Goal: Task Accomplishment & Management: Use online tool/utility

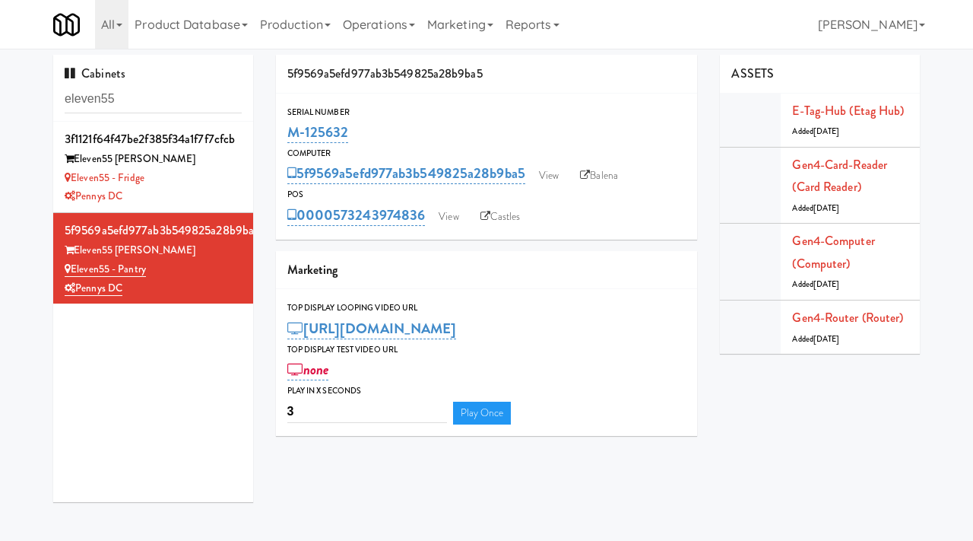
scroll to position [44, 0]
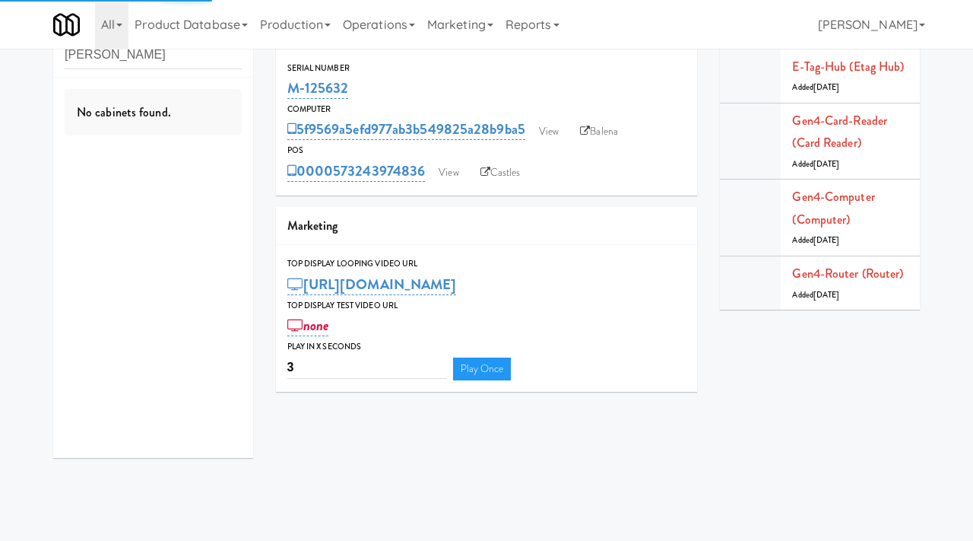
type input "[PERSON_NAME]"
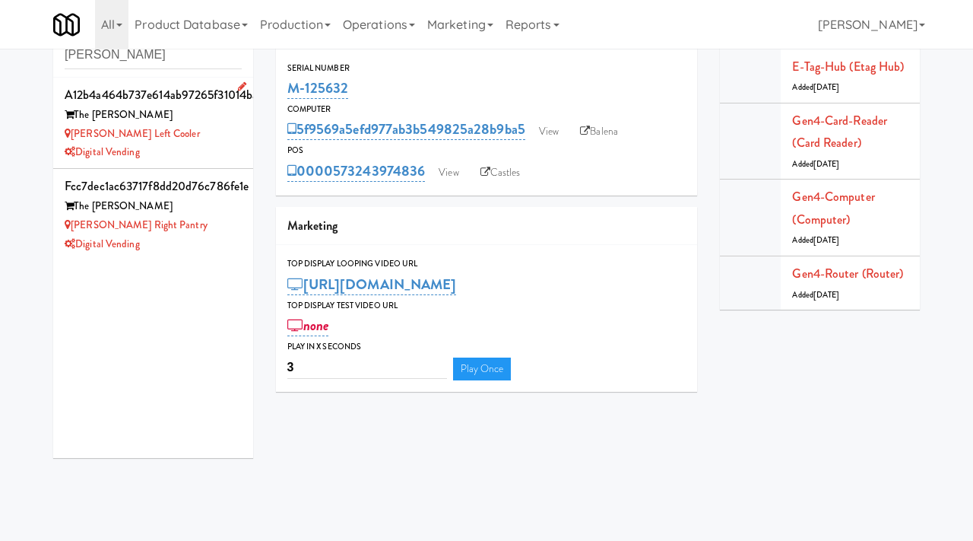
click at [176, 130] on div "[PERSON_NAME] Left Cooler" at bounding box center [153, 134] width 177 height 19
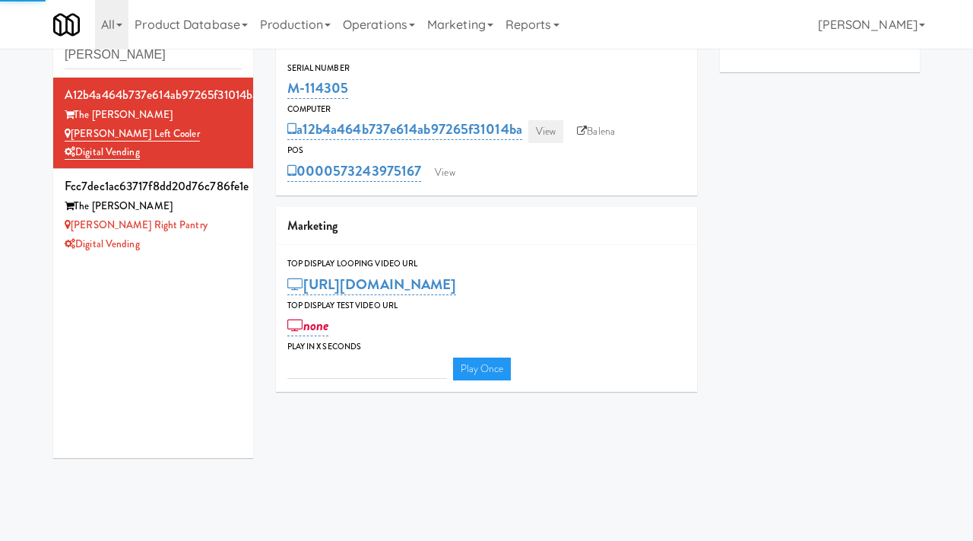
type input "3"
click at [546, 132] on link "View" at bounding box center [545, 131] width 35 height 23
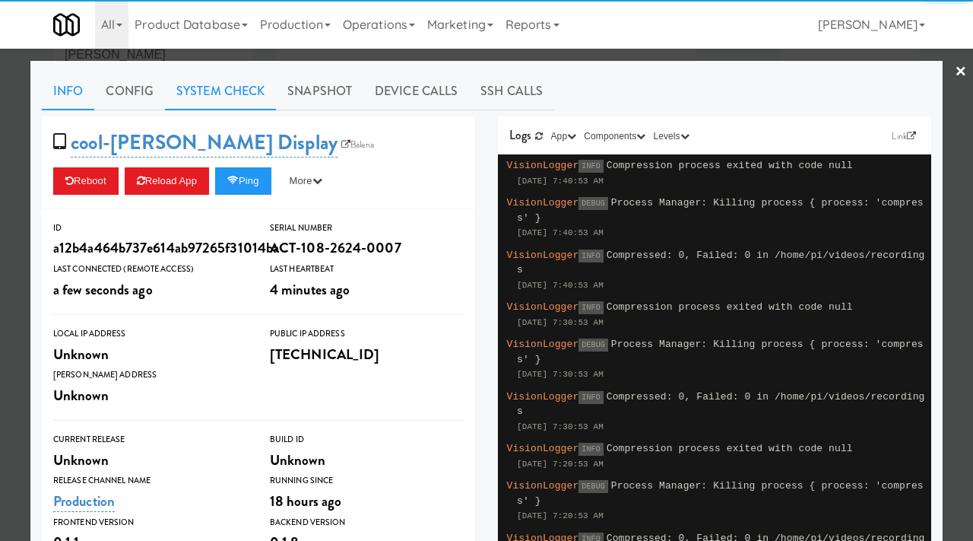
click at [228, 91] on link "System Check" at bounding box center [220, 91] width 111 height 38
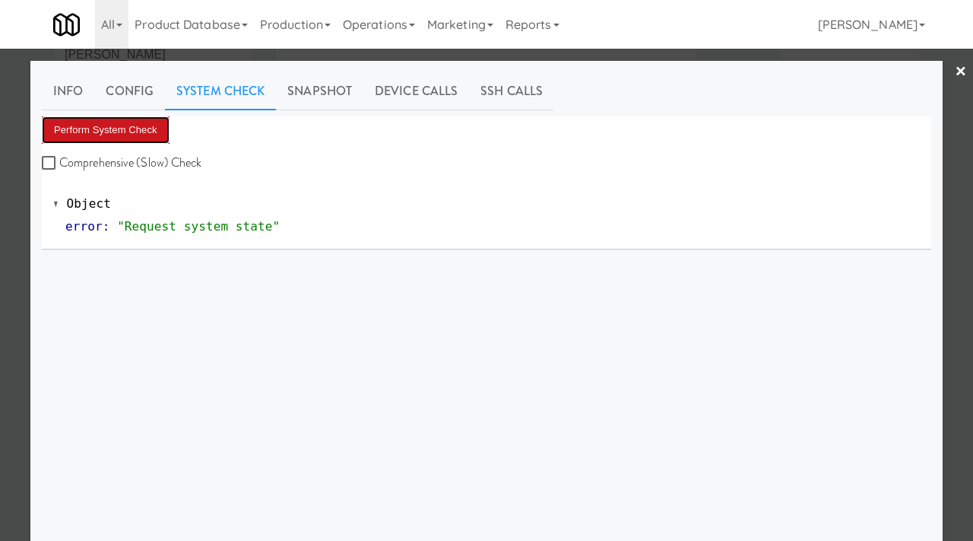
click at [108, 128] on button "Perform System Check" at bounding box center [106, 129] width 128 height 27
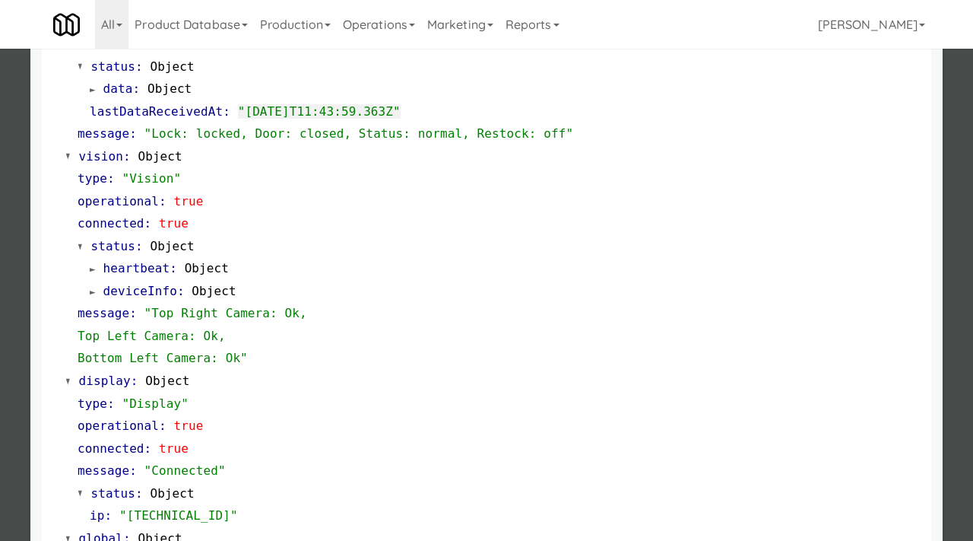
scroll to position [640, 0]
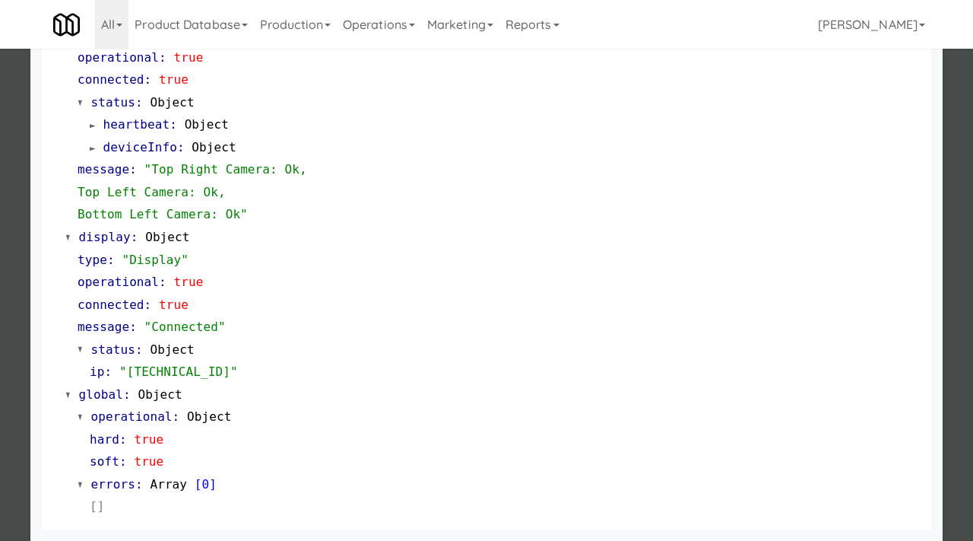
click at [0, 347] on div at bounding box center [486, 270] width 973 height 541
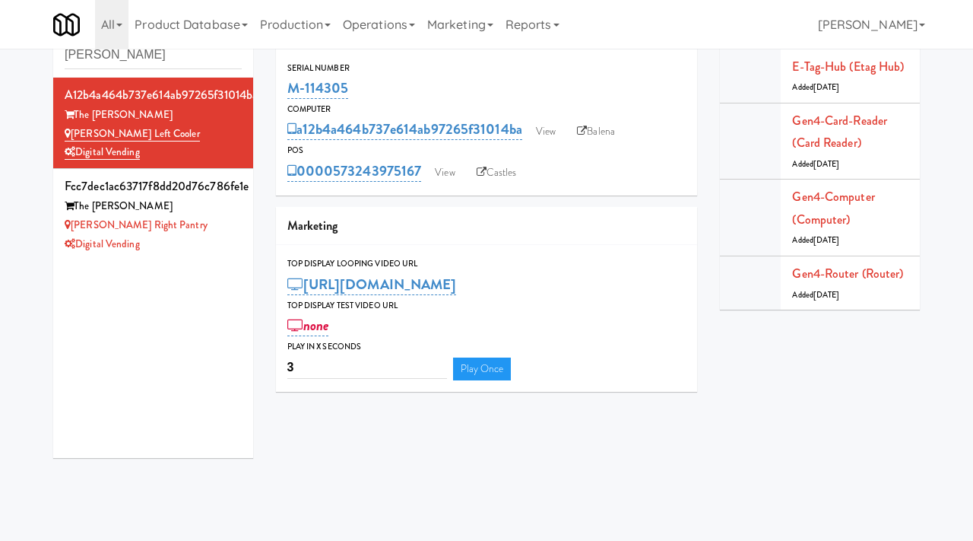
drag, startPoint x: 363, startPoint y: 85, endPoint x: 277, endPoint y: 100, distance: 87.2
click at [277, 100] on div "Serial Number M-114305" at bounding box center [487, 81] width 422 height 41
copy link "M-114305"
click at [553, 132] on link "View" at bounding box center [545, 131] width 35 height 23
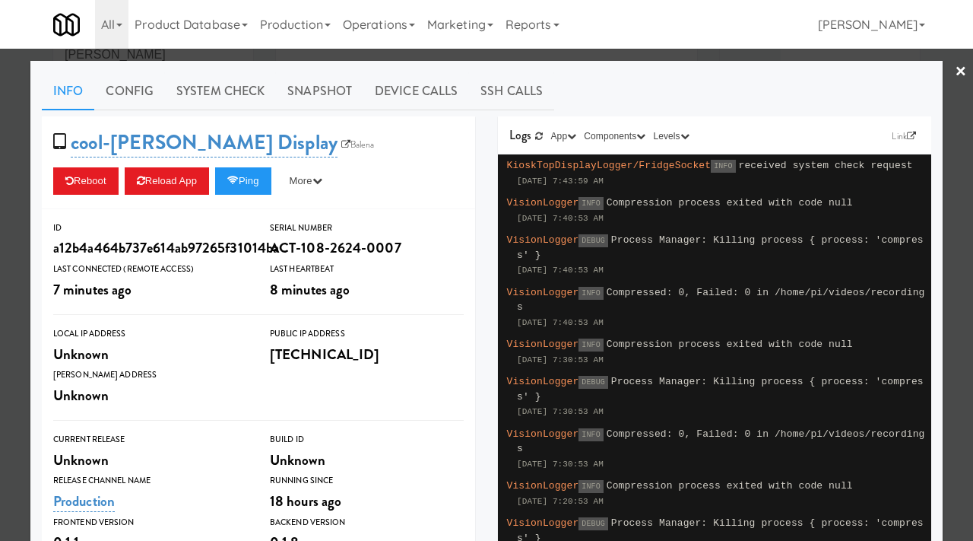
click at [29, 135] on div at bounding box center [486, 270] width 973 height 541
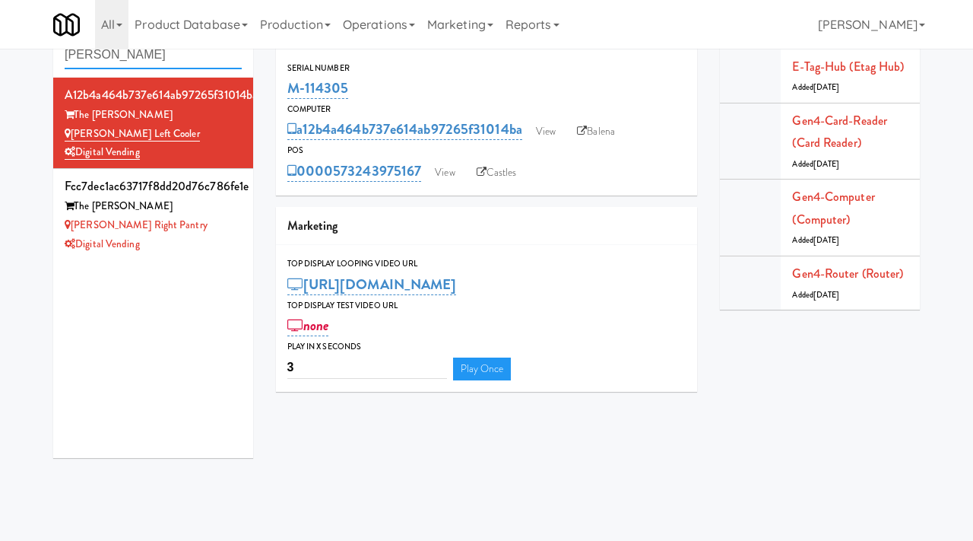
drag, startPoint x: 132, startPoint y: 60, endPoint x: 36, endPoint y: 48, distance: 96.6
click at [36, 48] on body "Okay Okay Select date: previous 2025-Aug next Su Mo Tu We Th Fr Sa 27 28 29 30 …" at bounding box center [486, 275] width 973 height 541
paste input "M-126997"
type input "M-126997"
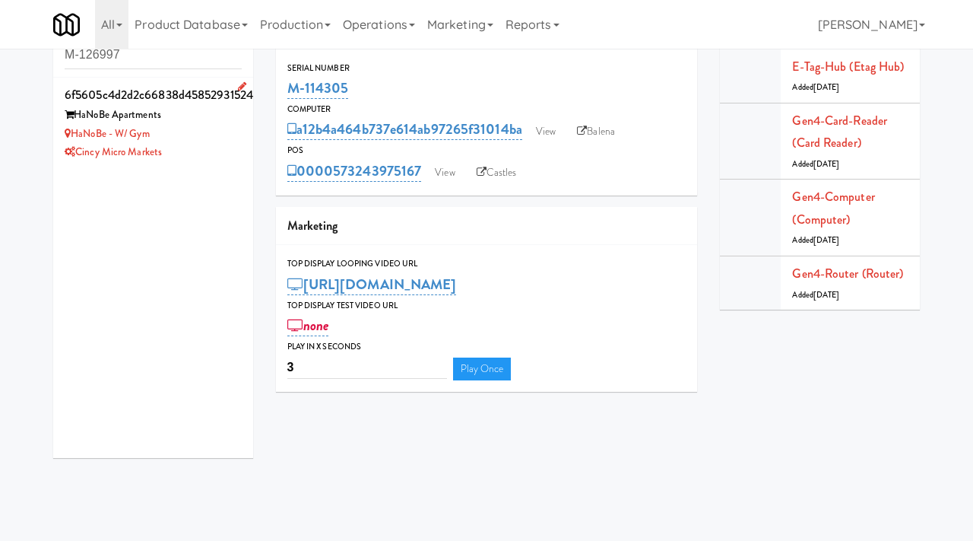
click at [195, 129] on div "HaNoBe - w/ Gym" at bounding box center [153, 134] width 177 height 19
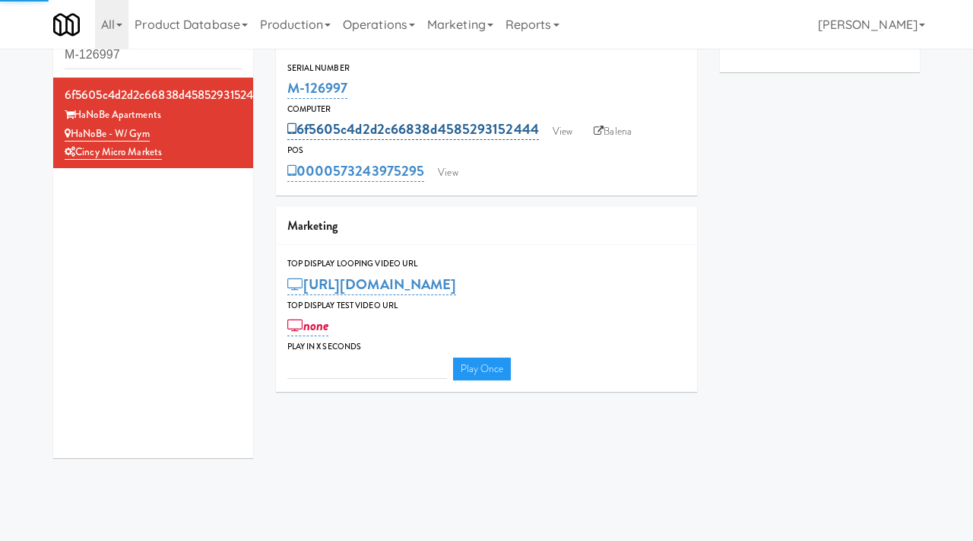
type input "3"
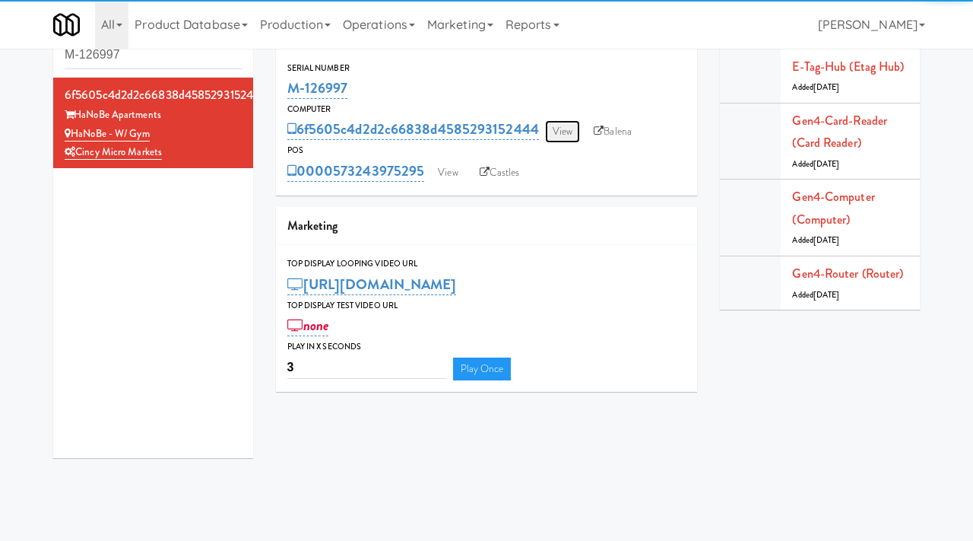
click at [566, 127] on link "View" at bounding box center [562, 131] width 35 height 23
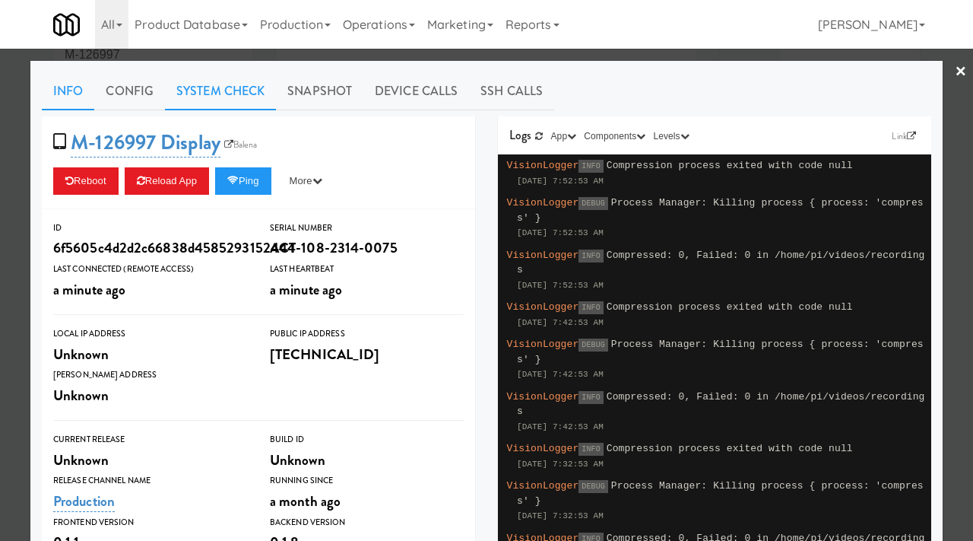
click at [213, 91] on link "System Check" at bounding box center [220, 91] width 111 height 38
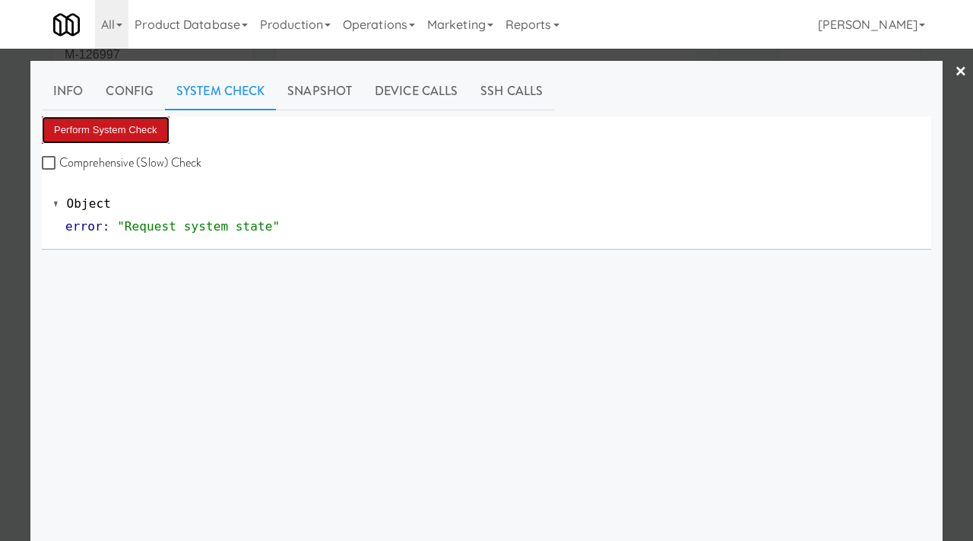
click at [122, 118] on button "Perform System Check" at bounding box center [106, 129] width 128 height 27
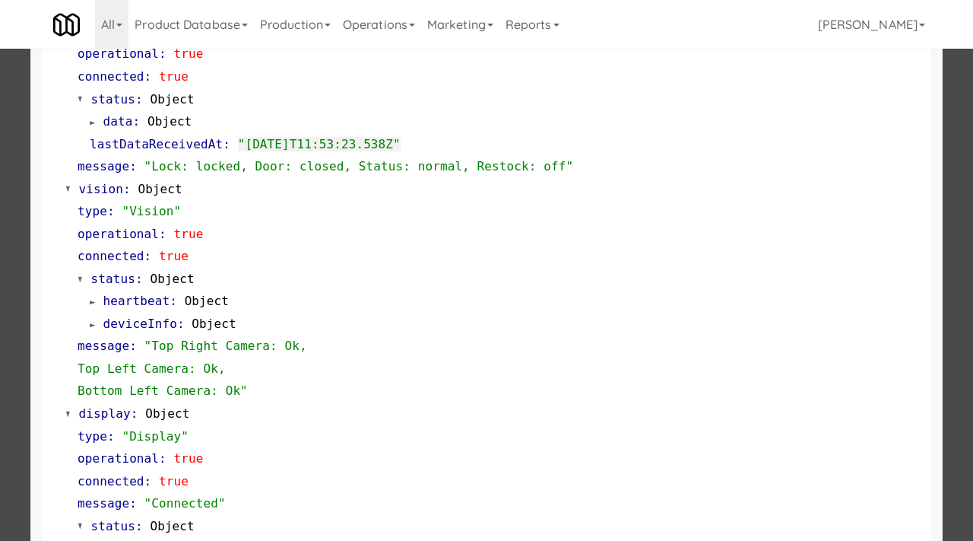
scroll to position [640, 0]
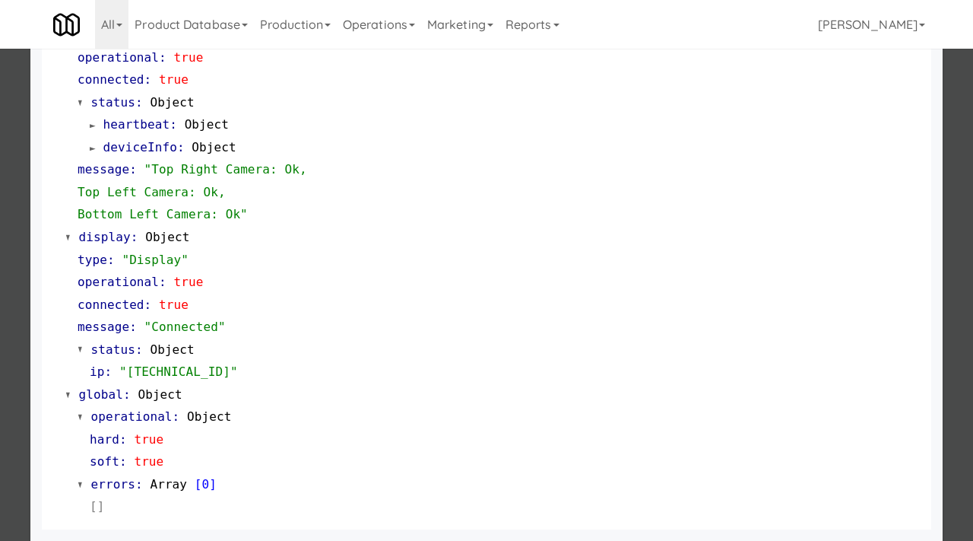
click at [0, 328] on div at bounding box center [486, 270] width 973 height 541
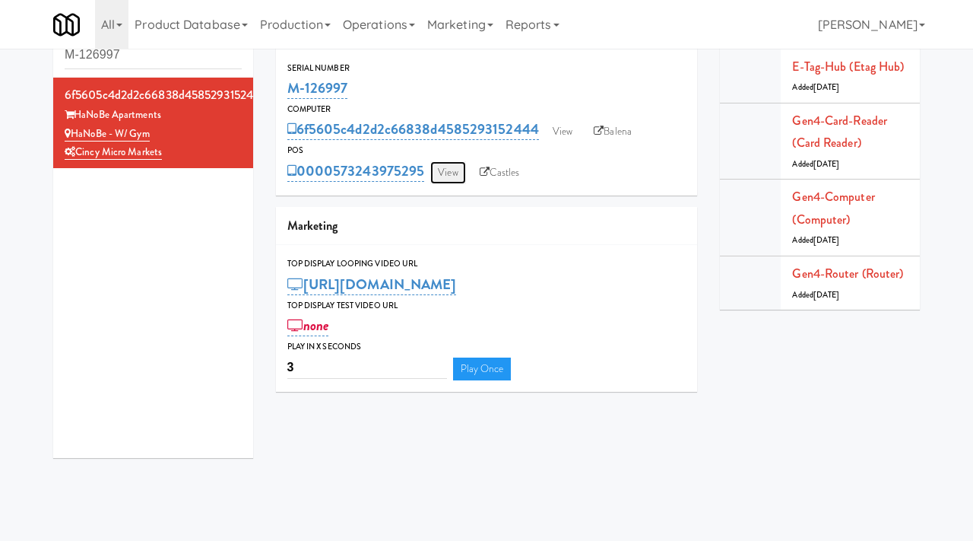
click at [453, 168] on link "View" at bounding box center [447, 172] width 35 height 23
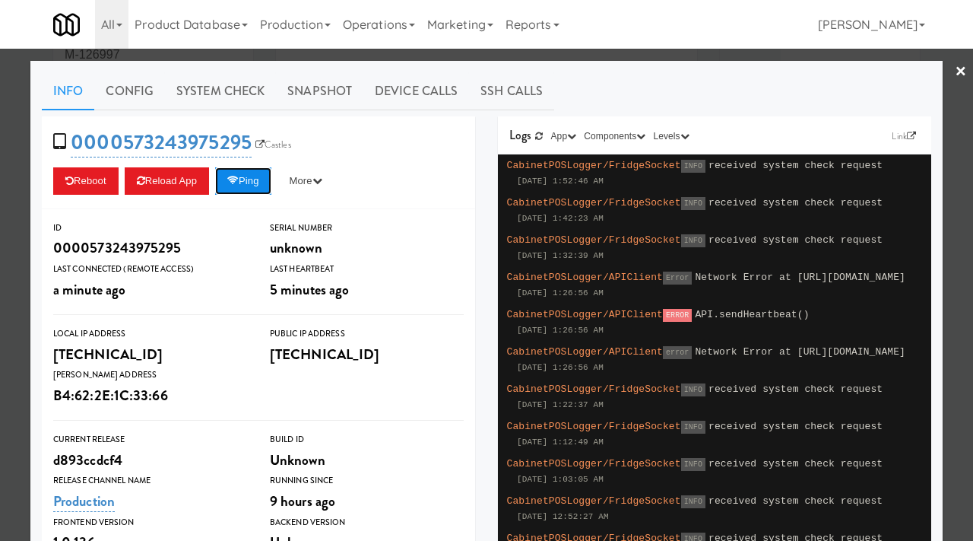
click at [239, 182] on icon at bounding box center [232, 181] width 11 height 10
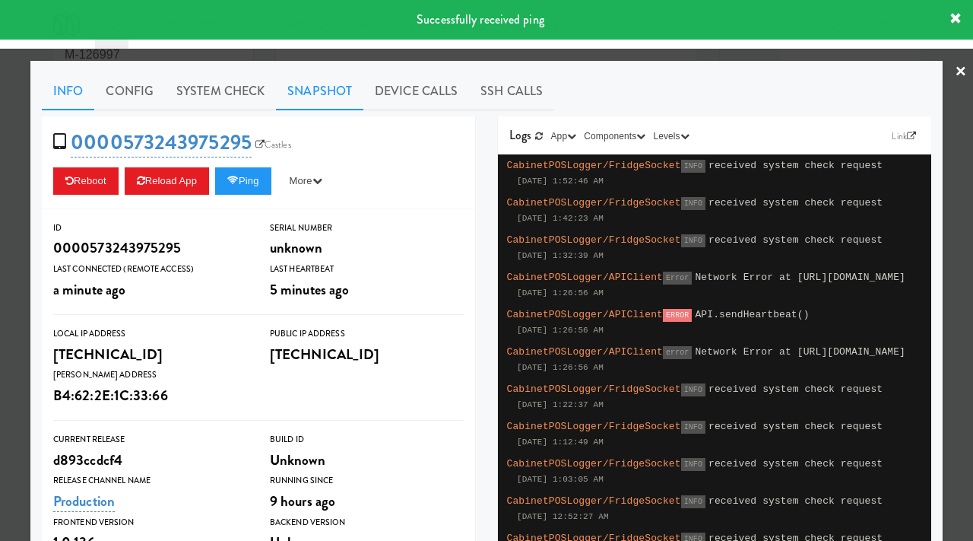
click at [335, 78] on link "Snapshot" at bounding box center [319, 91] width 87 height 38
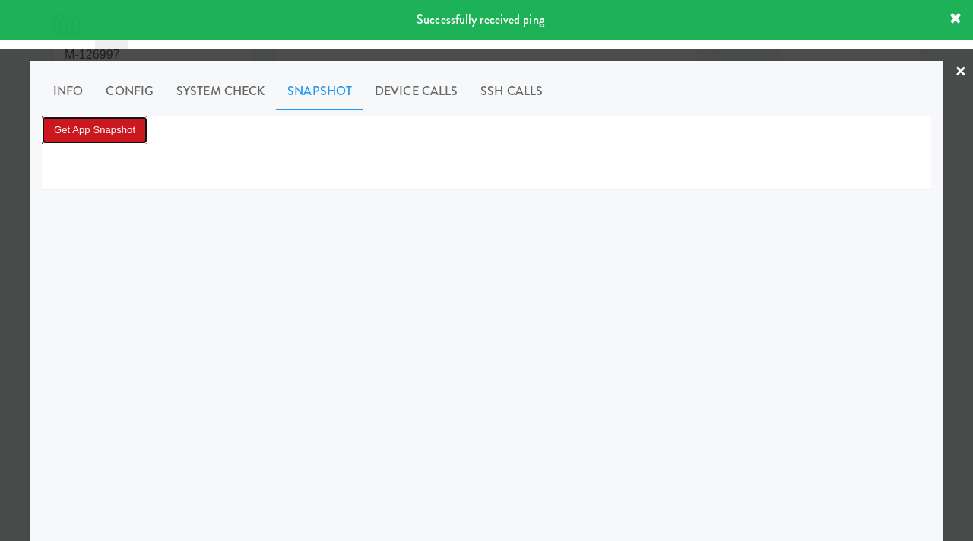
click at [117, 118] on button "Get App Snapshot" at bounding box center [95, 129] width 106 height 27
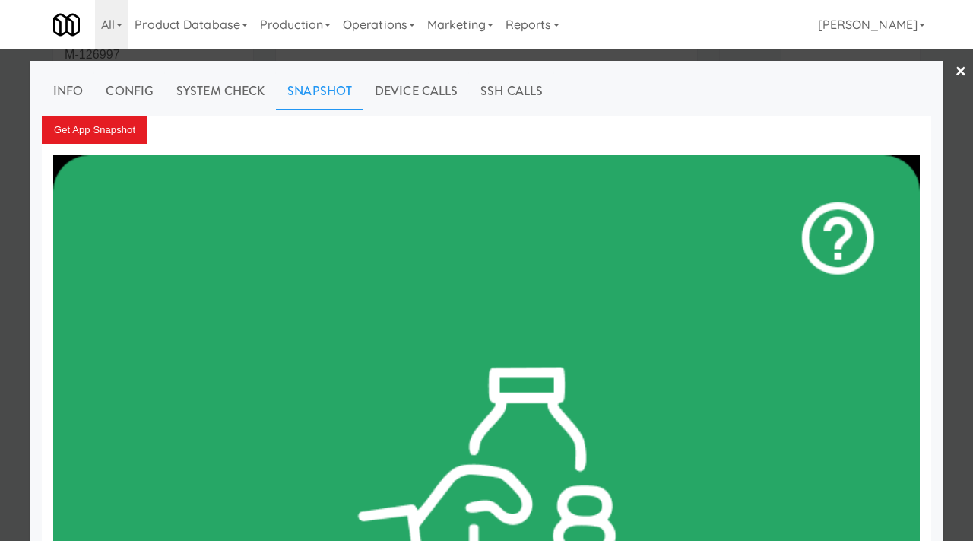
click at [7, 202] on div at bounding box center [486, 270] width 973 height 541
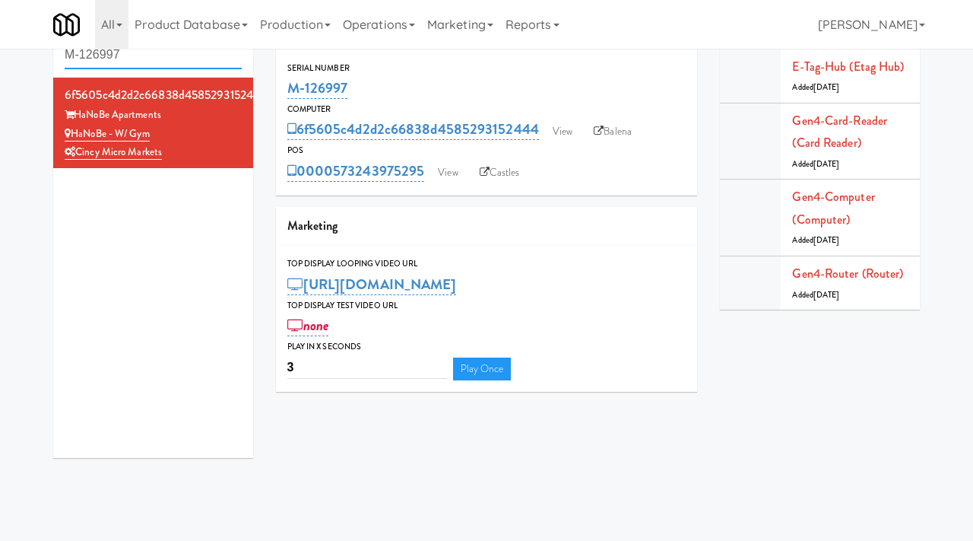
drag, startPoint x: 151, startPoint y: 62, endPoint x: 40, endPoint y: 46, distance: 112.8
click at [40, 46] on body "Okay Okay Select date: previous 2025-Aug next Su Mo Tu We Th Fr Sa 27 28 29 30 …" at bounding box center [486, 275] width 973 height 541
type input "pantry 101"
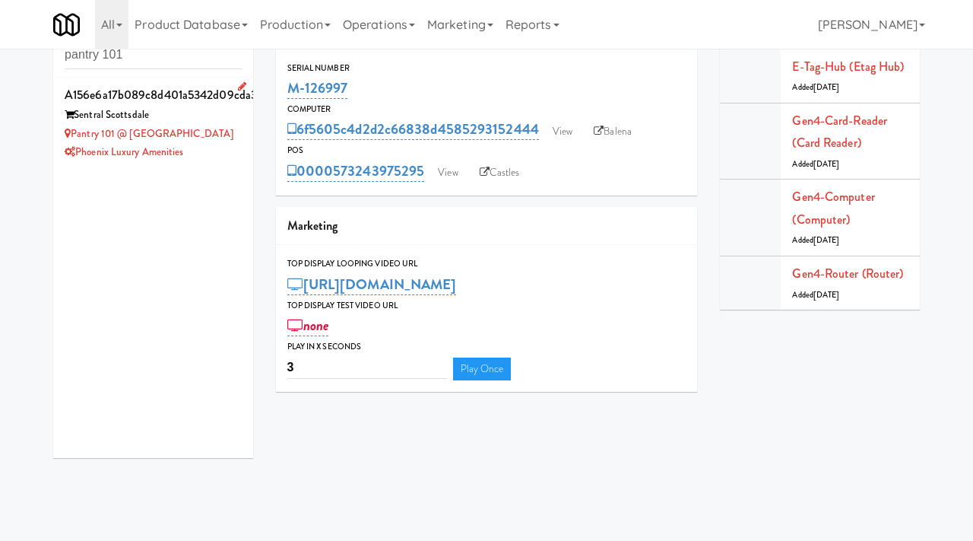
click at [238, 116] on div "Sentral Scottsdale" at bounding box center [153, 115] width 177 height 19
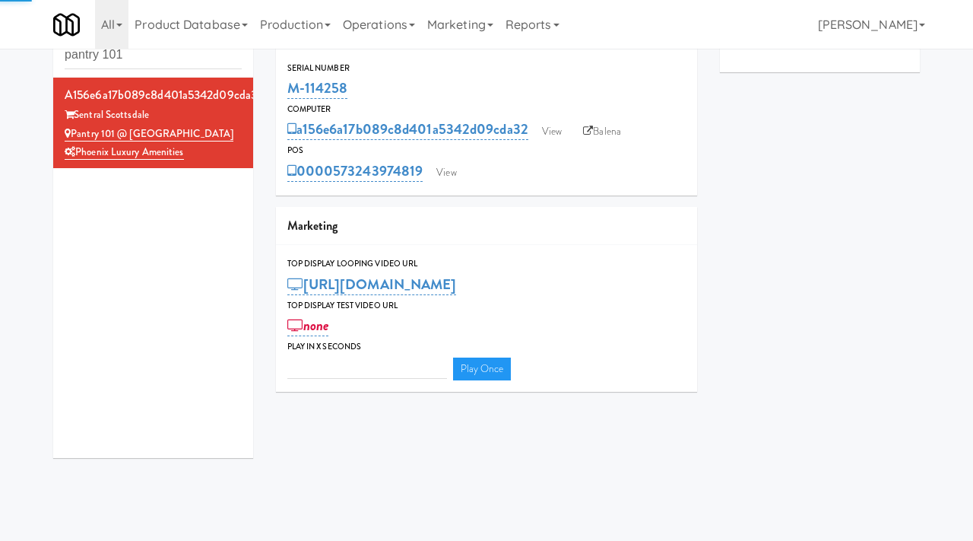
type input "3"
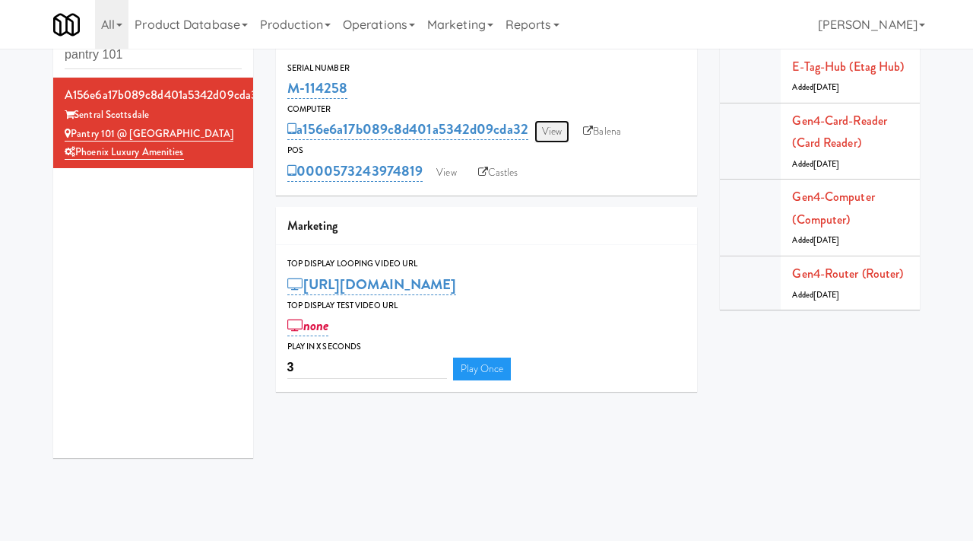
click at [550, 131] on link "View" at bounding box center [551, 131] width 35 height 23
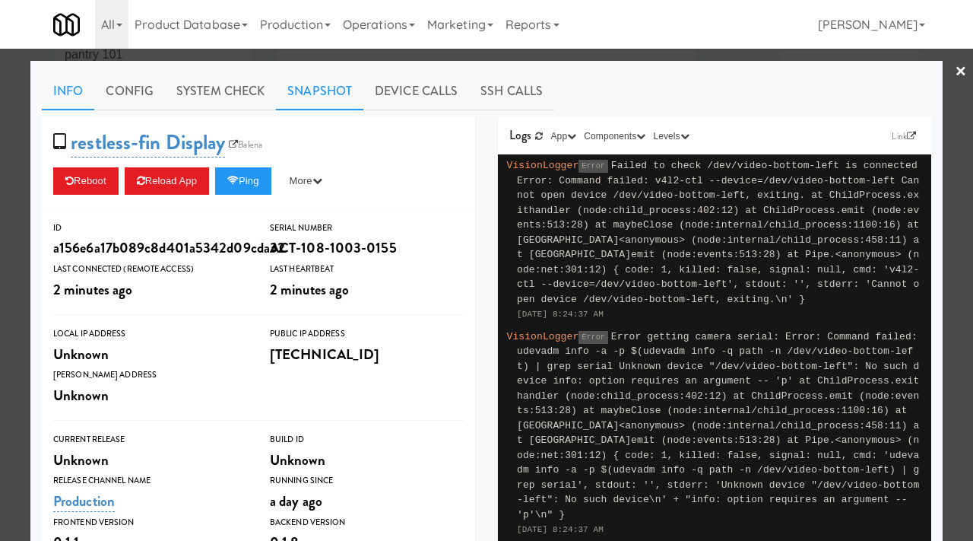
click at [319, 103] on link "Snapshot" at bounding box center [319, 91] width 87 height 38
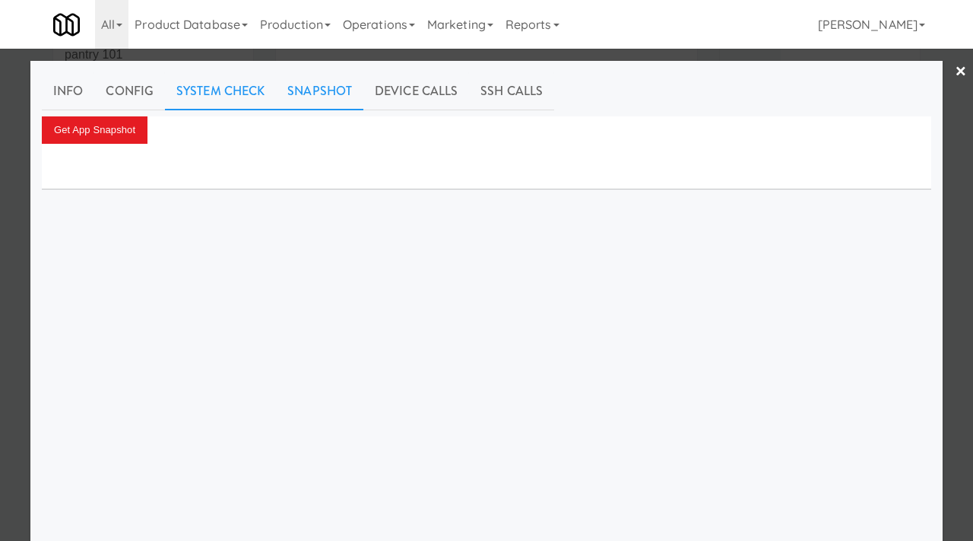
click at [237, 97] on link "System Check" at bounding box center [220, 91] width 111 height 38
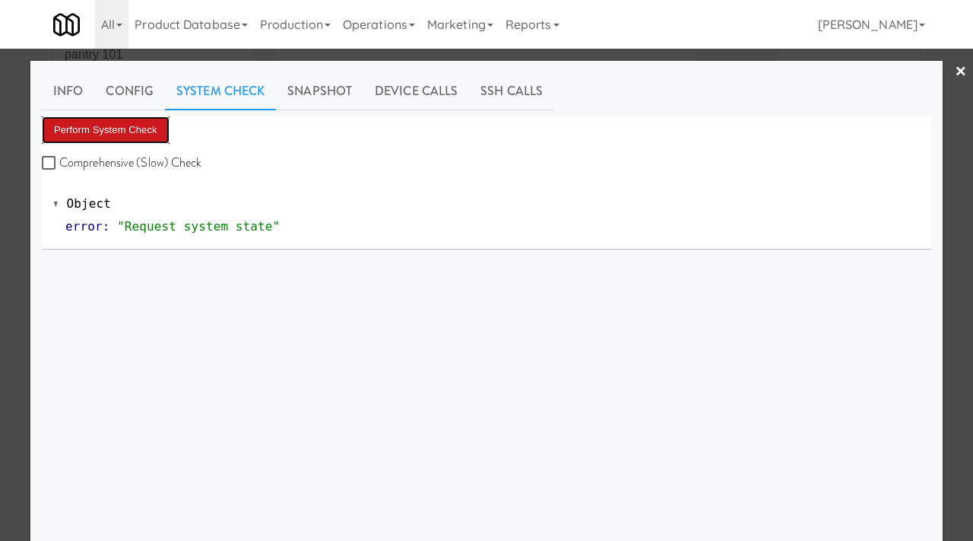
click at [136, 122] on button "Perform System Check" at bounding box center [106, 129] width 128 height 27
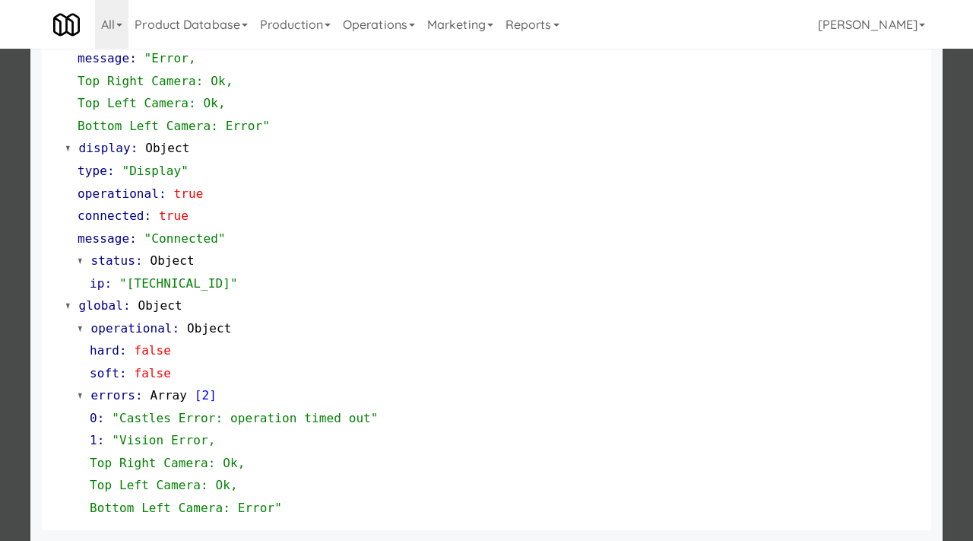
scroll to position [707, 0]
click at [11, 358] on div at bounding box center [486, 270] width 973 height 541
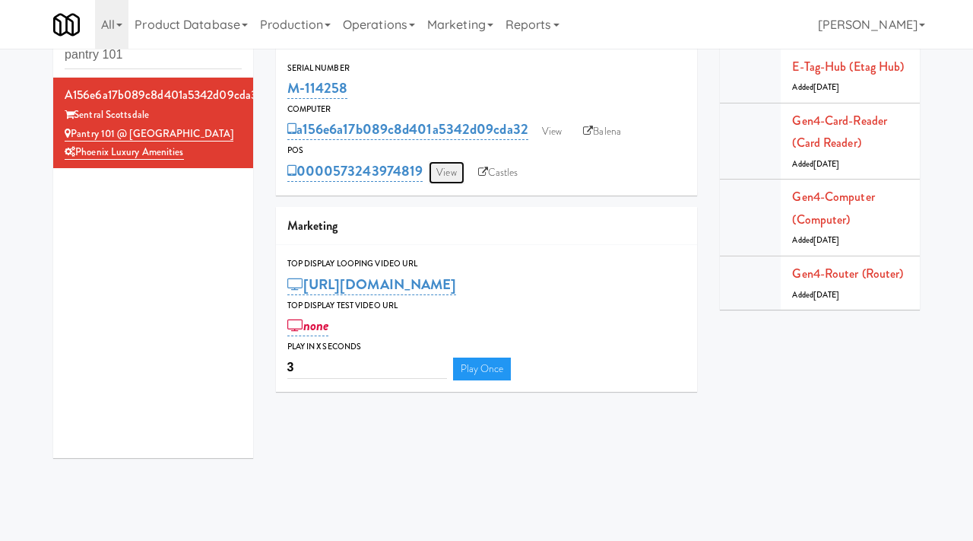
click at [448, 172] on link "View" at bounding box center [446, 172] width 35 height 23
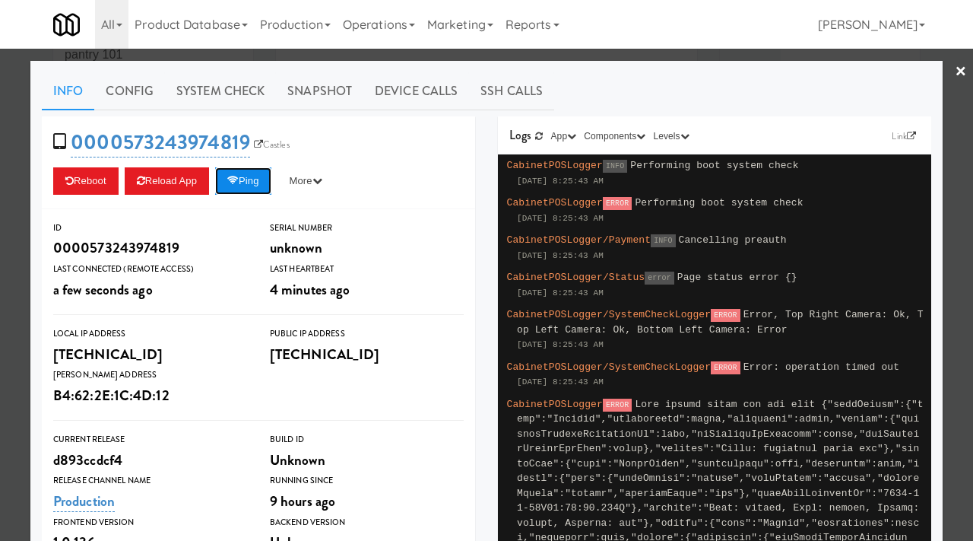
click at [246, 191] on button "Ping" at bounding box center [243, 180] width 56 height 27
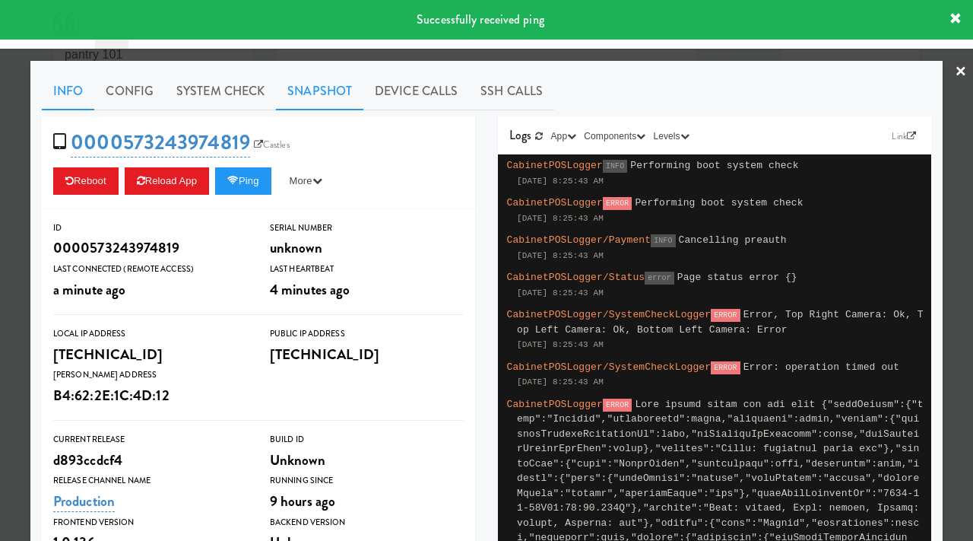
click at [332, 90] on link "Snapshot" at bounding box center [319, 91] width 87 height 38
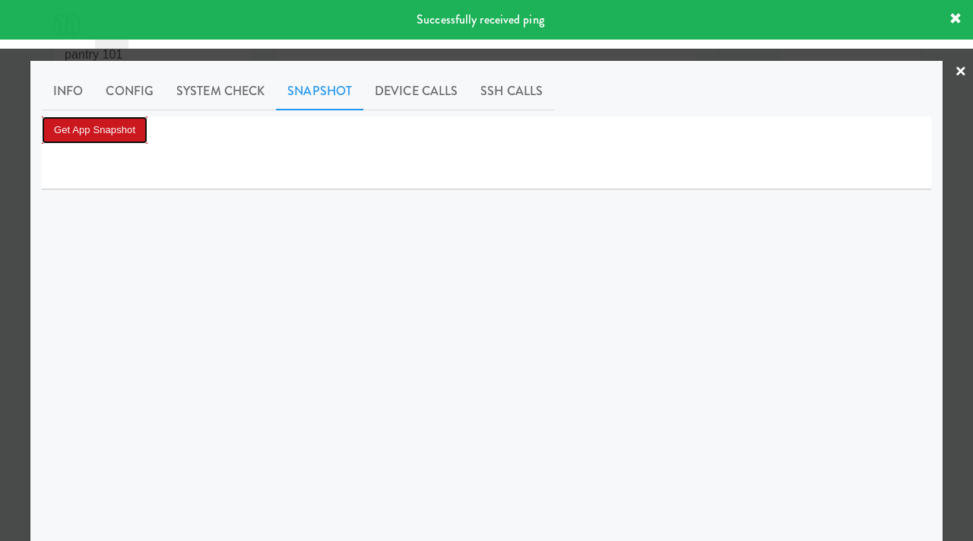
click at [122, 128] on button "Get App Snapshot" at bounding box center [95, 129] width 106 height 27
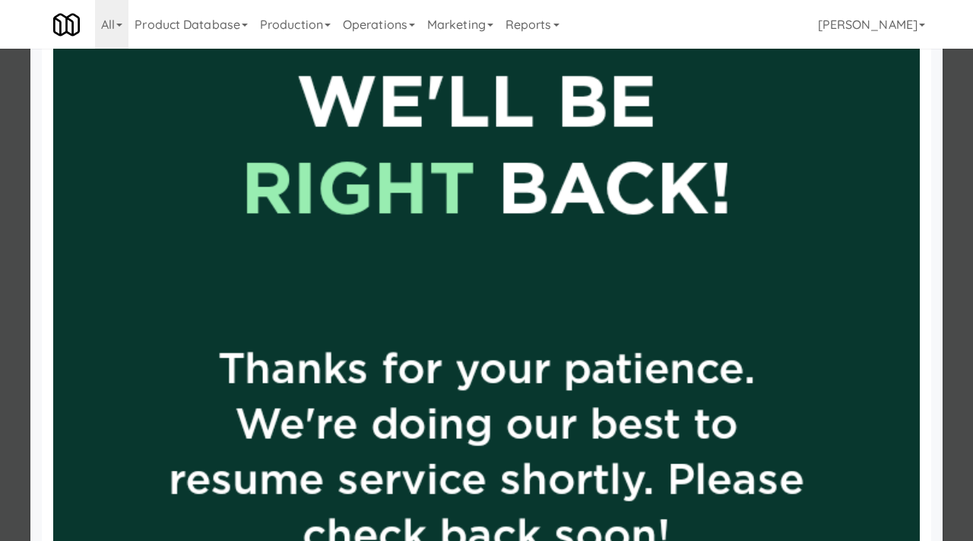
scroll to position [799, 0]
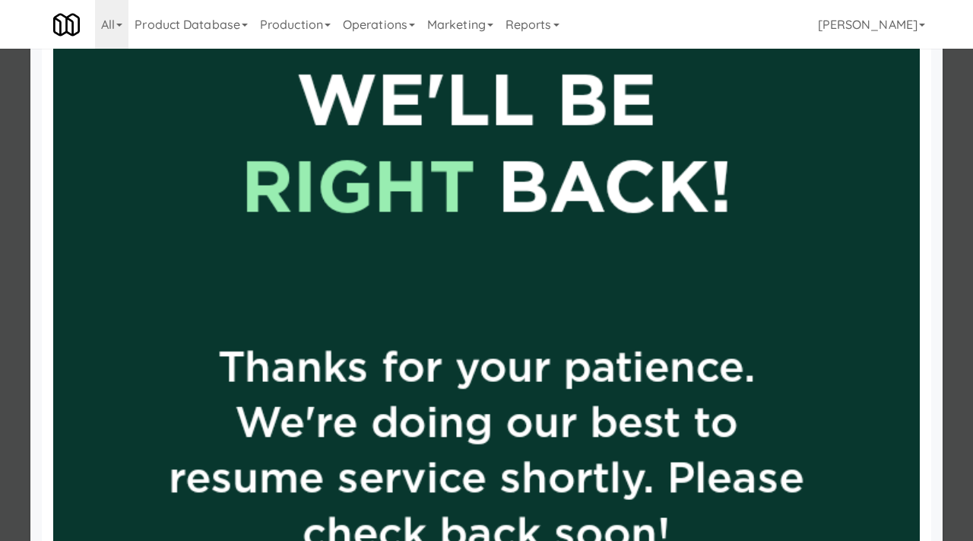
click at [7, 220] on div at bounding box center [486, 270] width 973 height 541
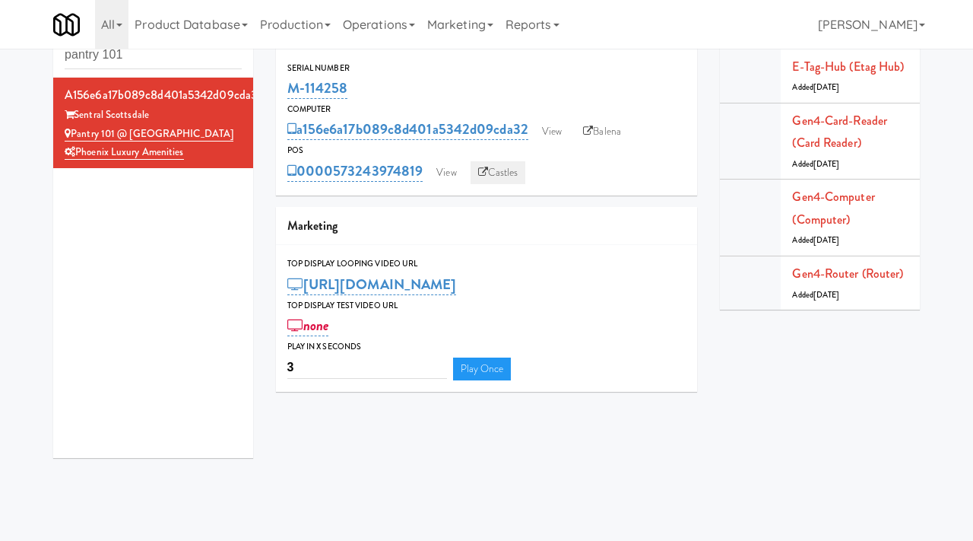
click at [495, 179] on link "Castles" at bounding box center [498, 172] width 55 height 23
click at [553, 126] on link "View" at bounding box center [551, 131] width 35 height 23
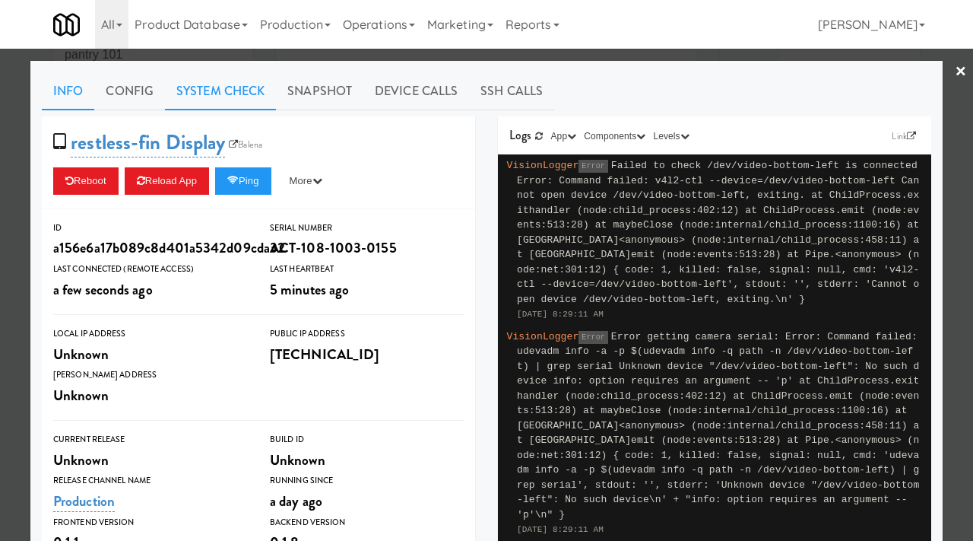
click at [244, 91] on link "System Check" at bounding box center [220, 91] width 111 height 38
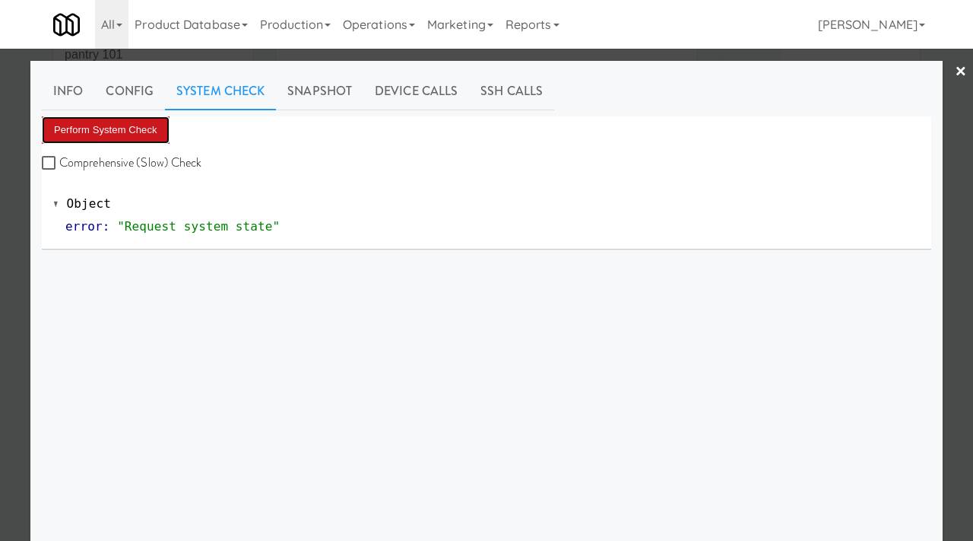
click at [114, 132] on button "Perform System Check" at bounding box center [106, 129] width 128 height 27
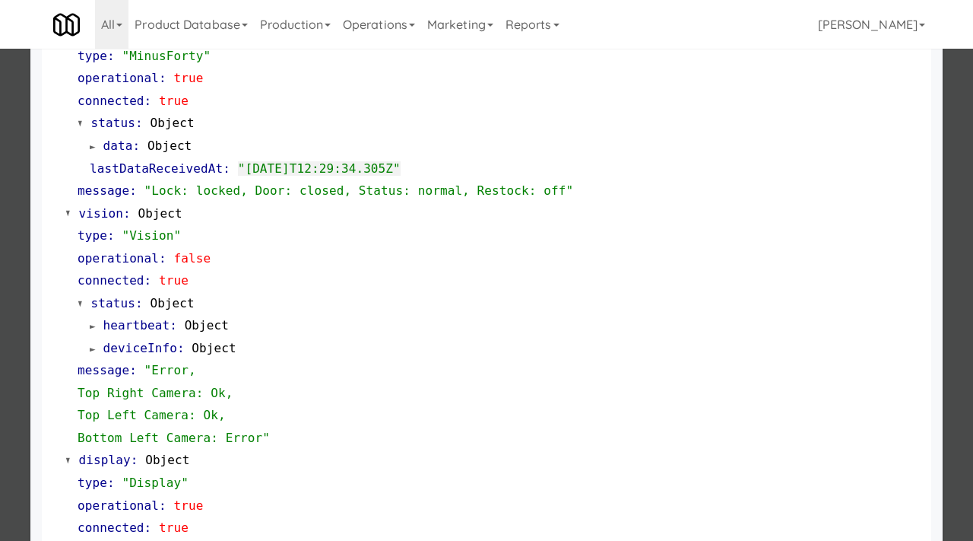
scroll to position [398, 0]
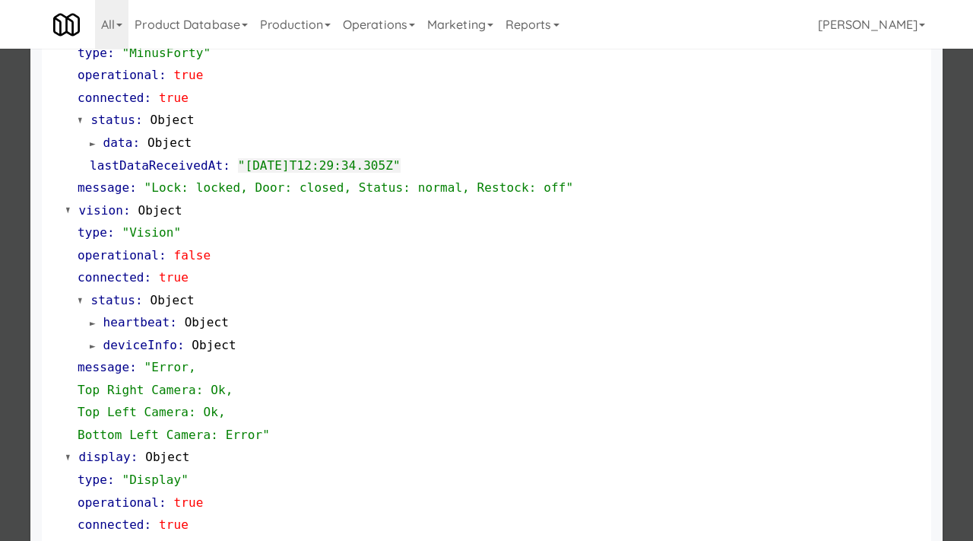
click at [16, 246] on div at bounding box center [486, 270] width 973 height 541
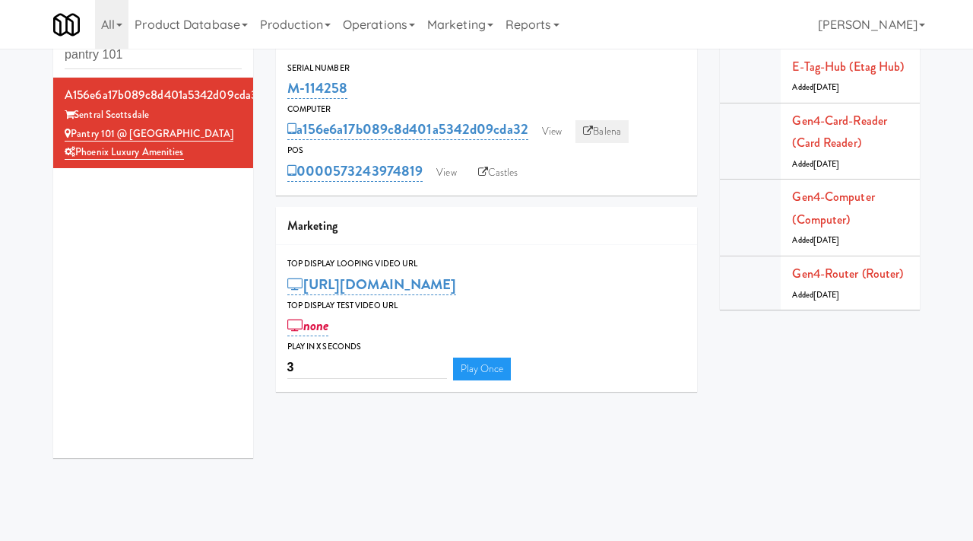
click at [591, 137] on link "Balena" at bounding box center [602, 131] width 53 height 23
click at [152, 62] on input "pantry 101" at bounding box center [153, 55] width 177 height 28
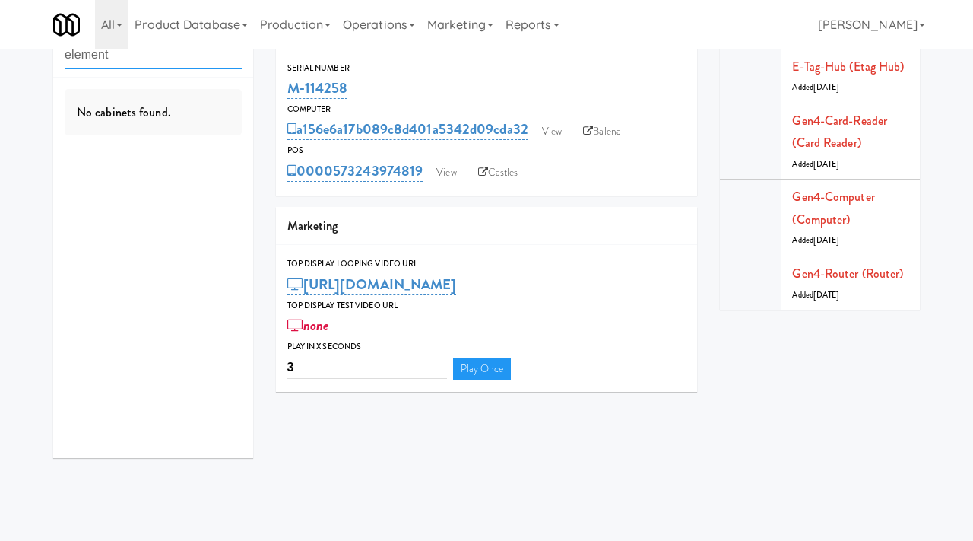
type input "element"
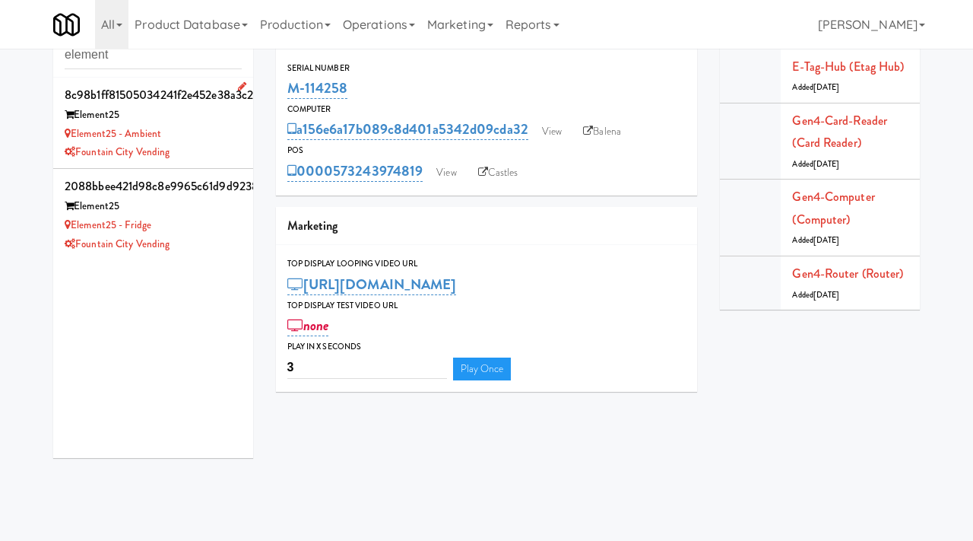
click at [239, 154] on div "Fountain City Vending" at bounding box center [153, 152] width 177 height 19
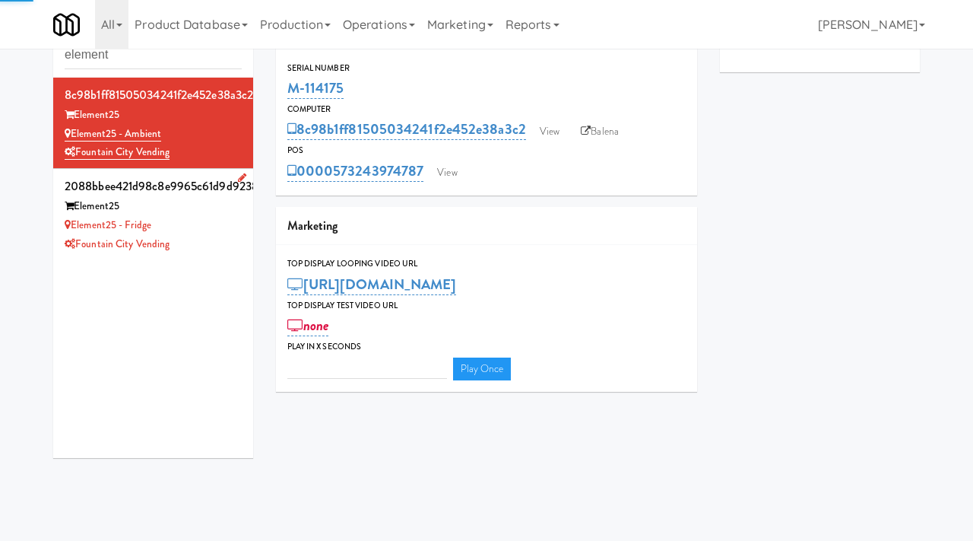
click at [211, 216] on div "Element25 - Fridge" at bounding box center [153, 225] width 177 height 19
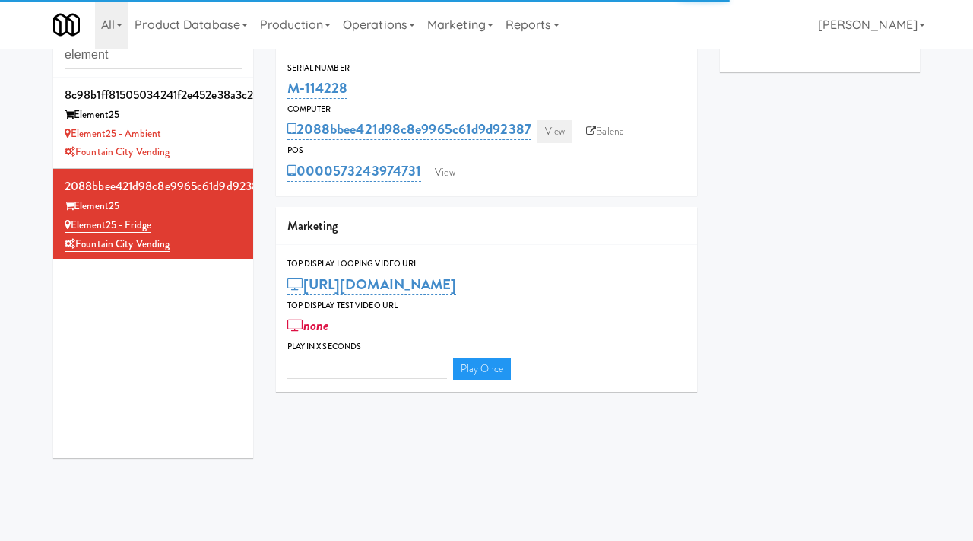
type input "3"
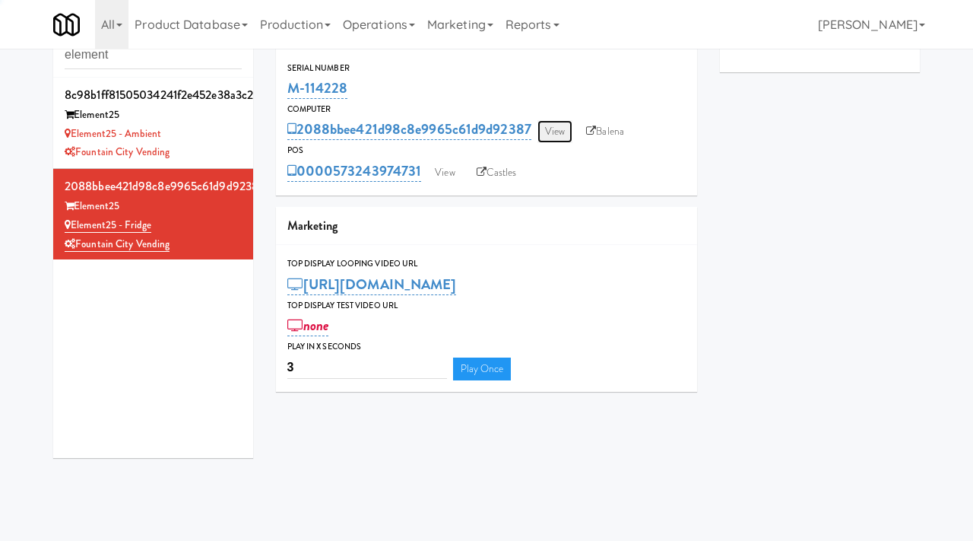
click at [545, 141] on link "View" at bounding box center [555, 131] width 35 height 23
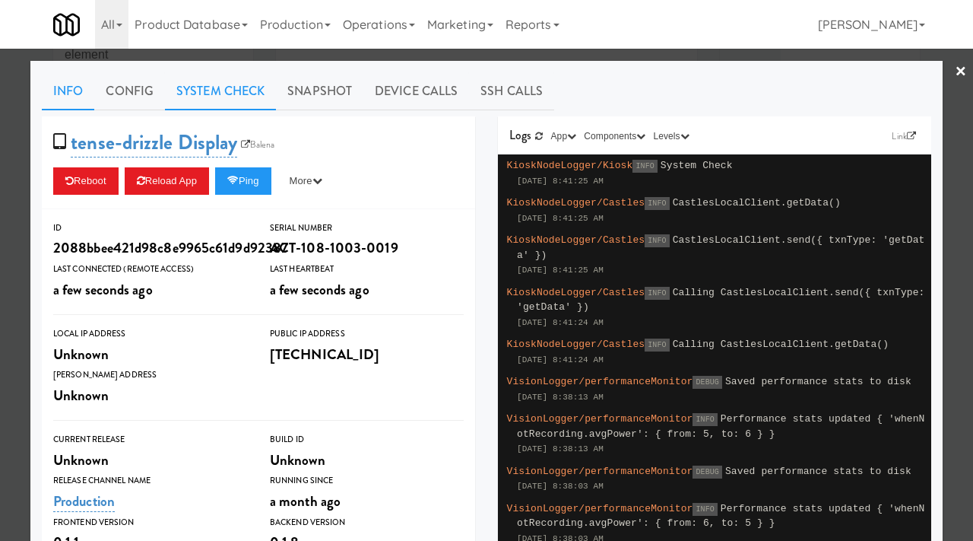
click at [223, 102] on link "System Check" at bounding box center [220, 91] width 111 height 38
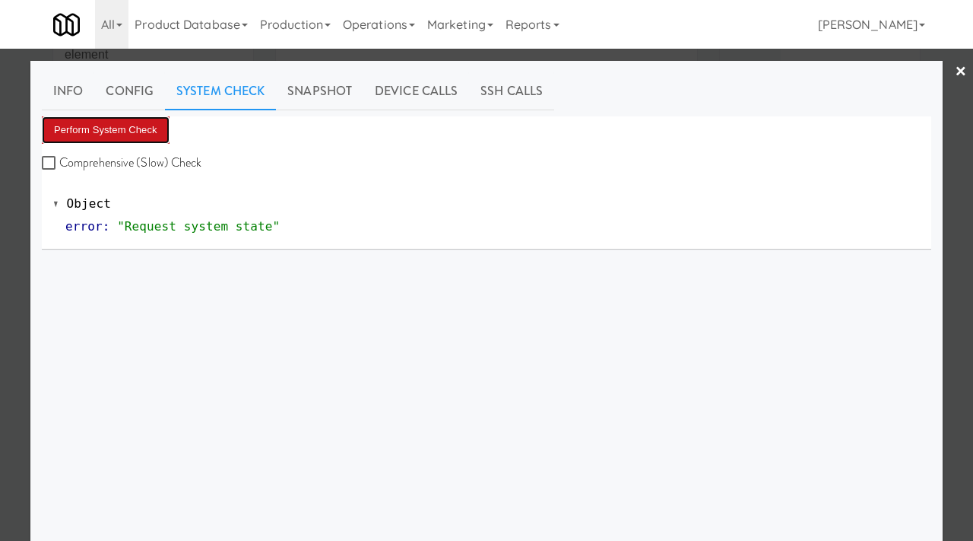
click at [107, 121] on button "Perform System Check" at bounding box center [106, 129] width 128 height 27
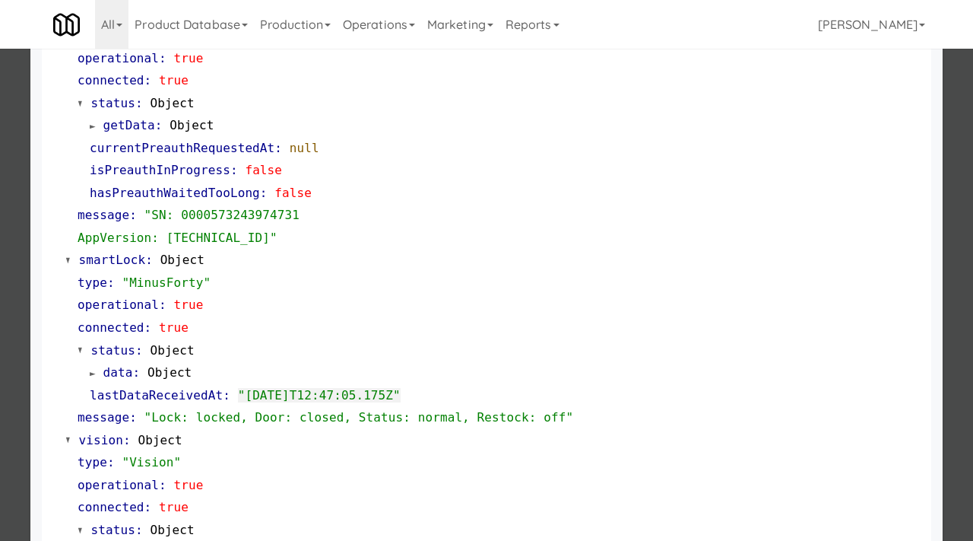
scroll to position [211, 0]
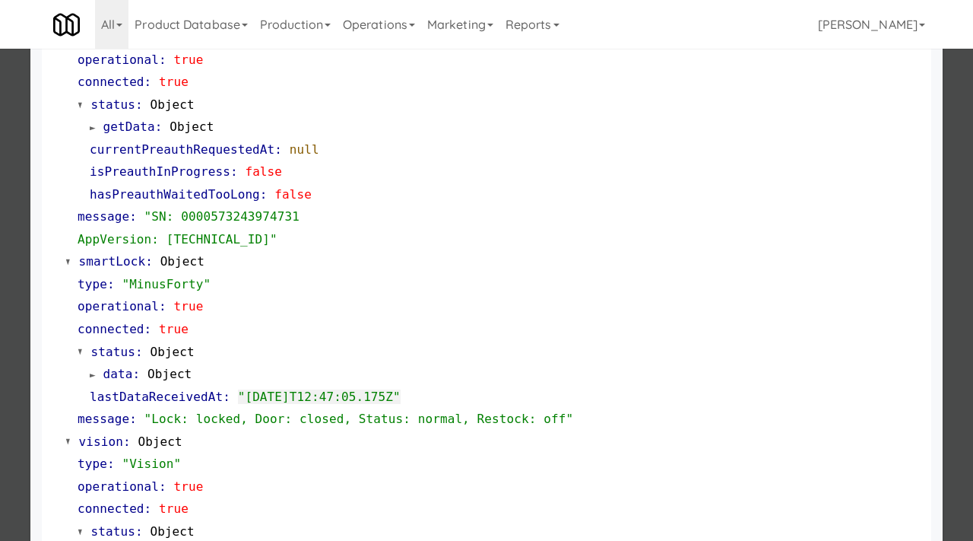
click at [7, 382] on div at bounding box center [486, 270] width 973 height 541
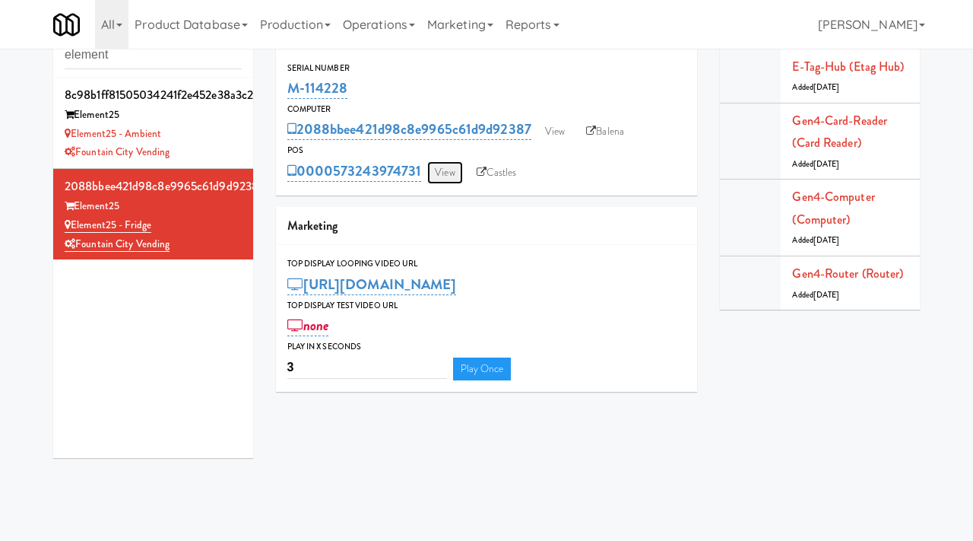
click at [447, 173] on link "View" at bounding box center [444, 172] width 35 height 23
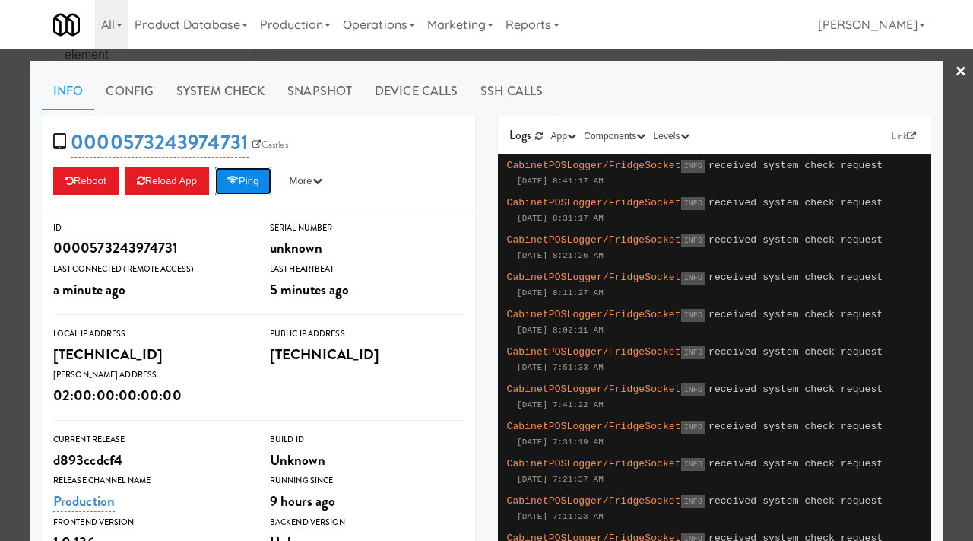
click at [236, 192] on button "Ping" at bounding box center [243, 180] width 56 height 27
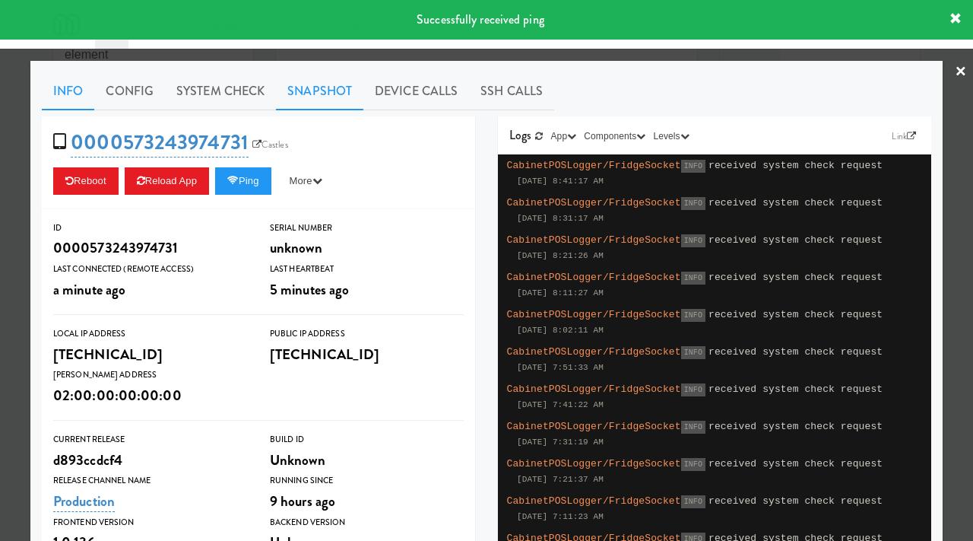
click at [324, 80] on link "Snapshot" at bounding box center [319, 91] width 87 height 38
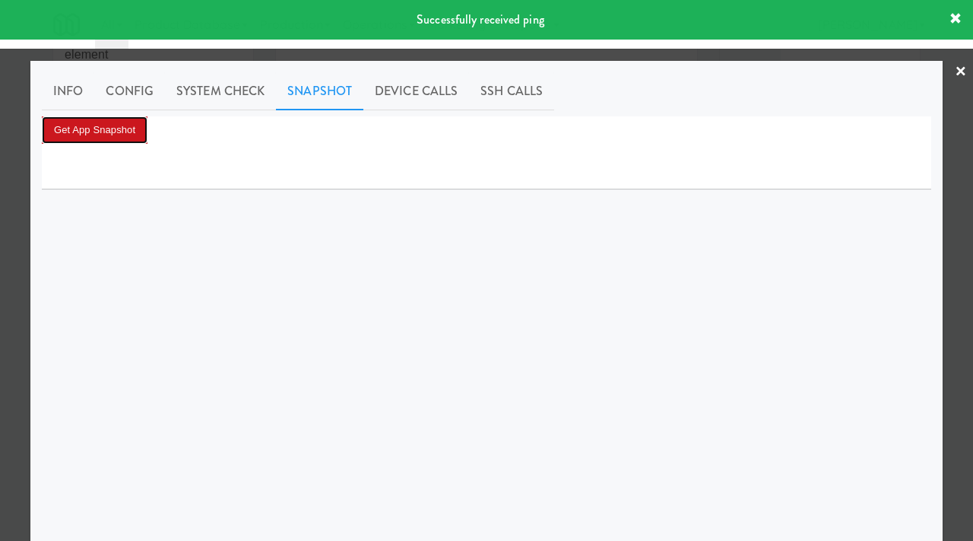
click at [114, 125] on button "Get App Snapshot" at bounding box center [95, 129] width 106 height 27
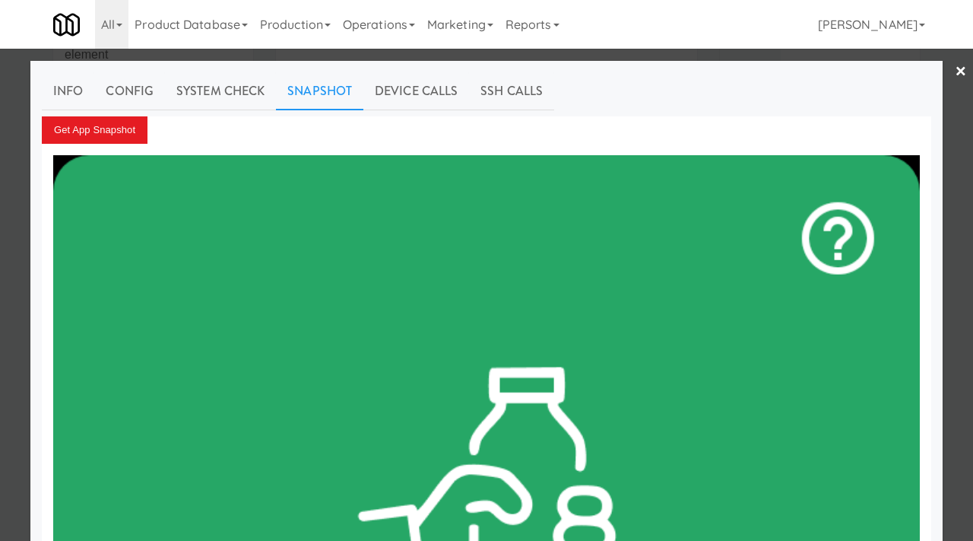
click at [0, 274] on div at bounding box center [486, 270] width 973 height 541
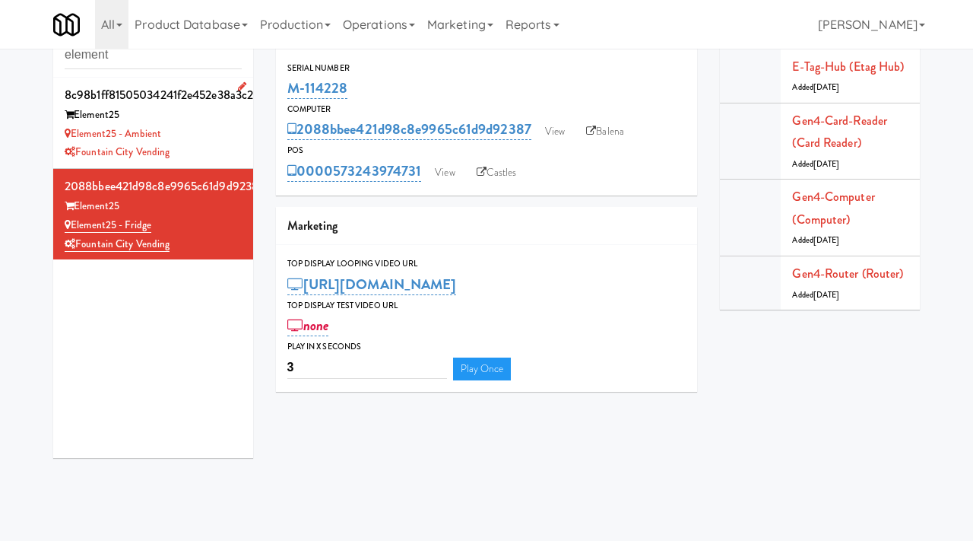
click at [198, 137] on div "Element25 - Ambient" at bounding box center [153, 134] width 177 height 19
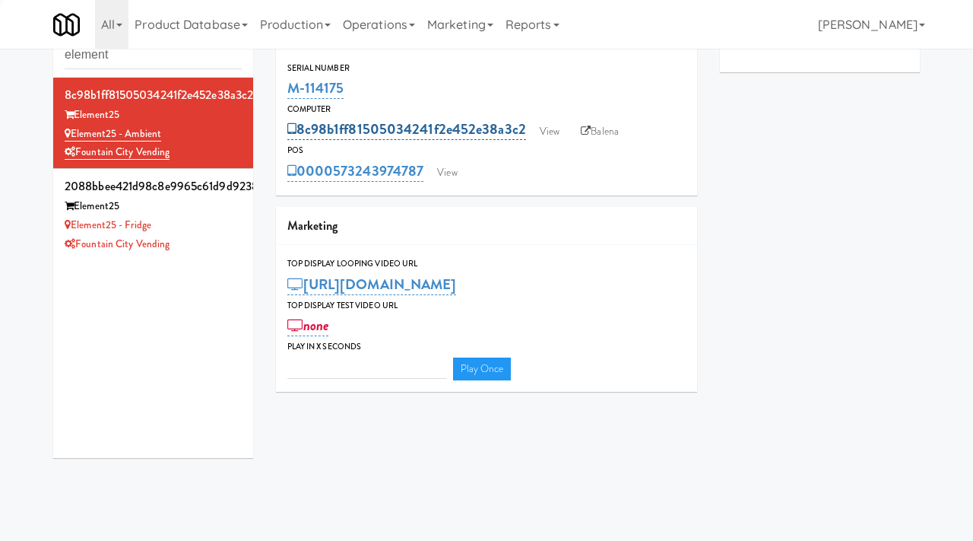
type input "3"
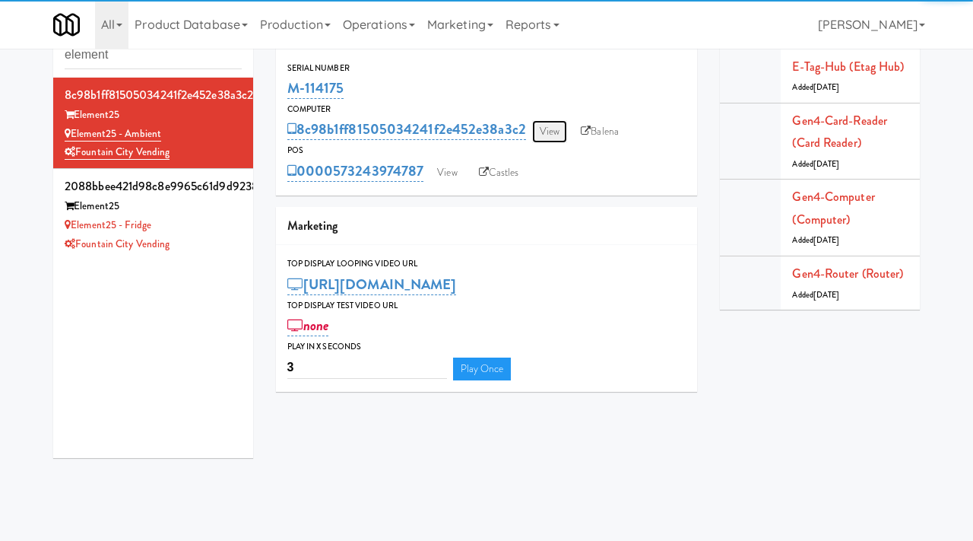
click at [551, 135] on link "View" at bounding box center [549, 131] width 35 height 23
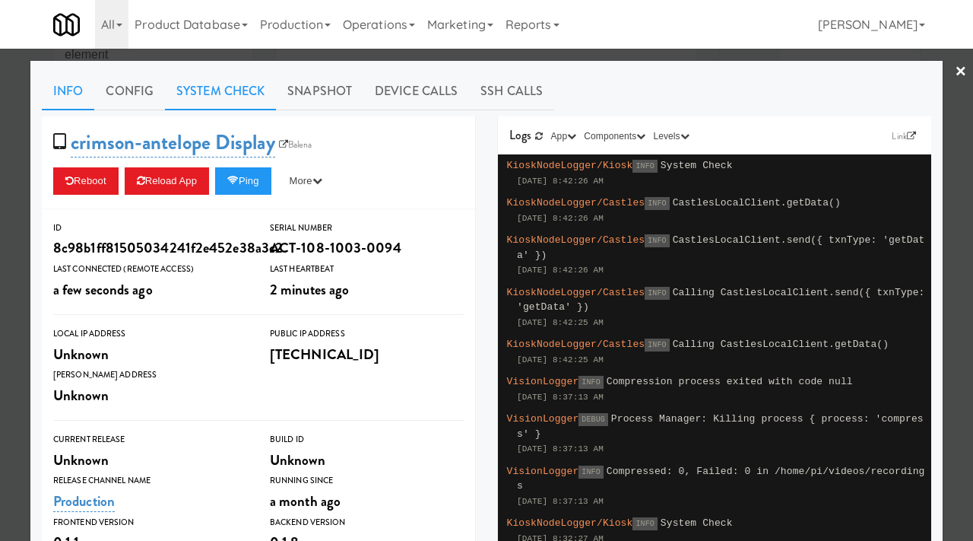
click at [212, 81] on link "System Check" at bounding box center [220, 91] width 111 height 38
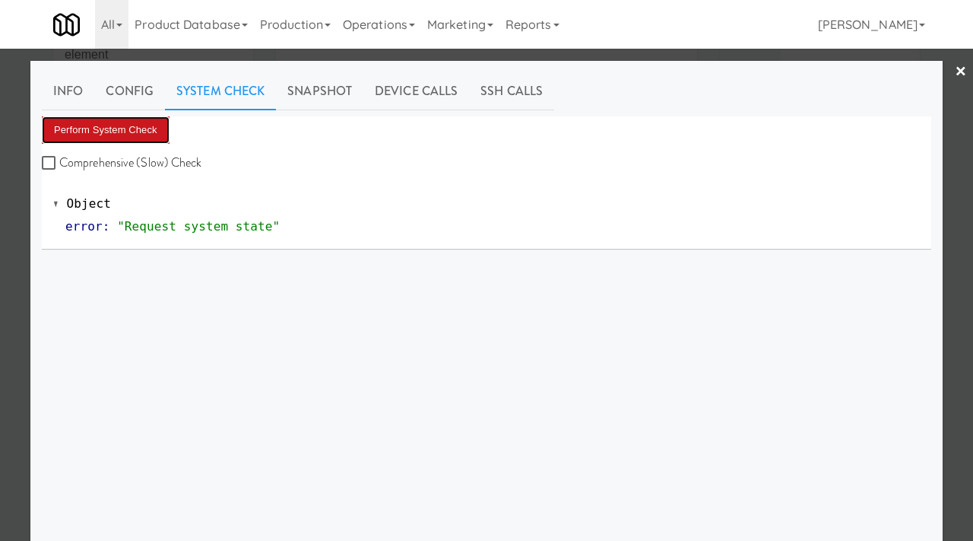
click at [131, 137] on button "Perform System Check" at bounding box center [106, 129] width 128 height 27
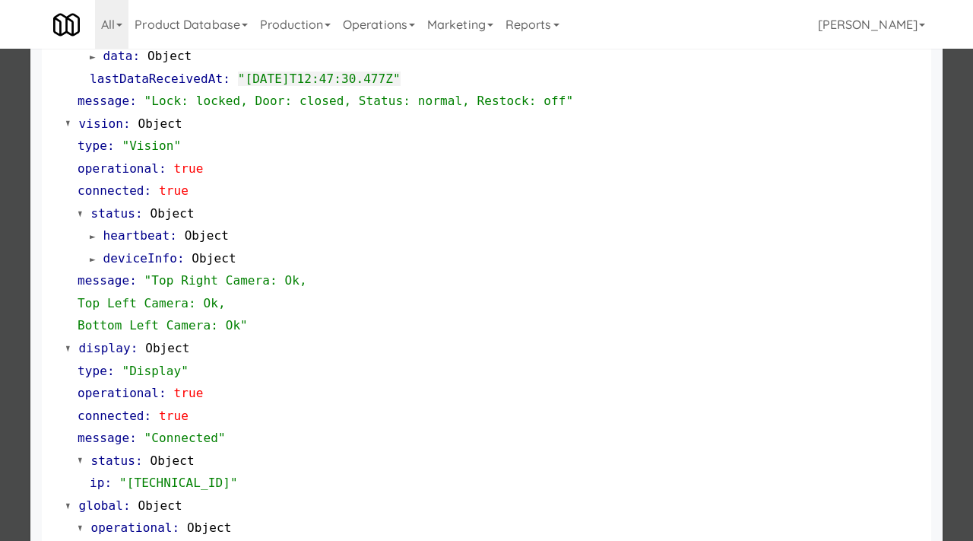
scroll to position [538, 0]
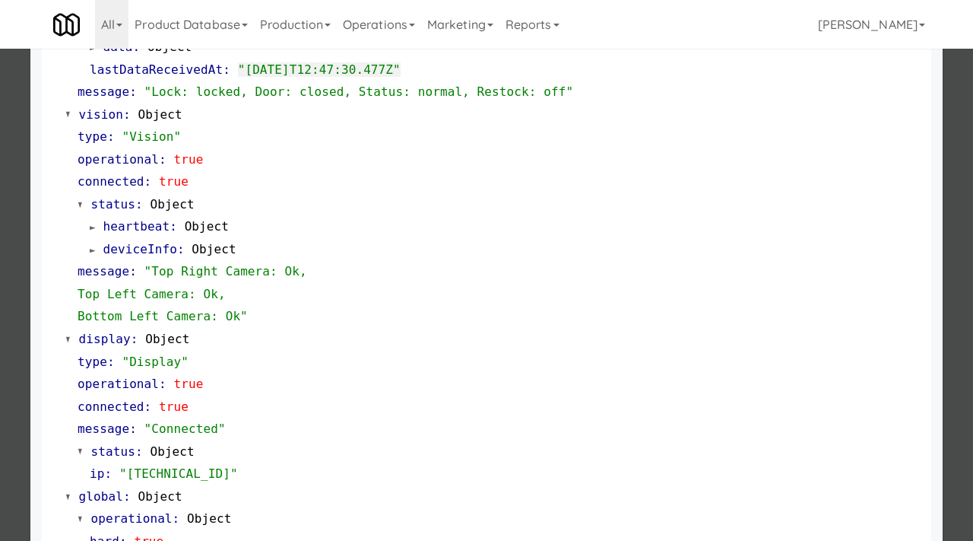
click at [0, 324] on div at bounding box center [486, 270] width 973 height 541
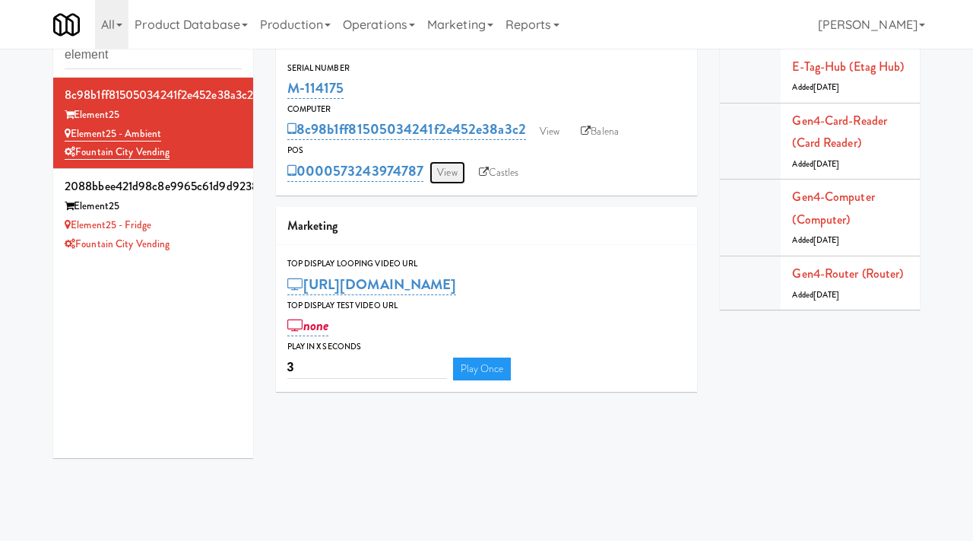
click at [447, 179] on link "View" at bounding box center [447, 172] width 35 height 23
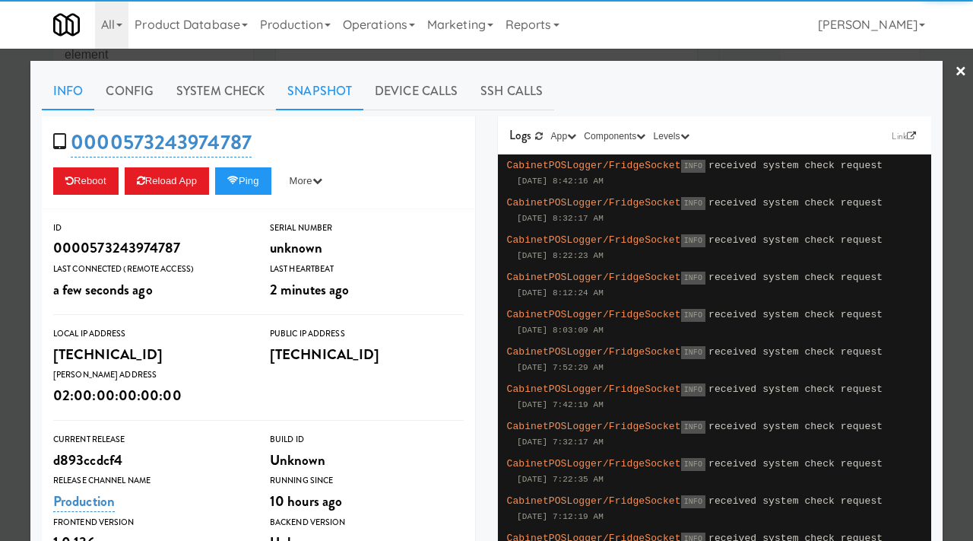
click at [322, 92] on link "Snapshot" at bounding box center [319, 91] width 87 height 38
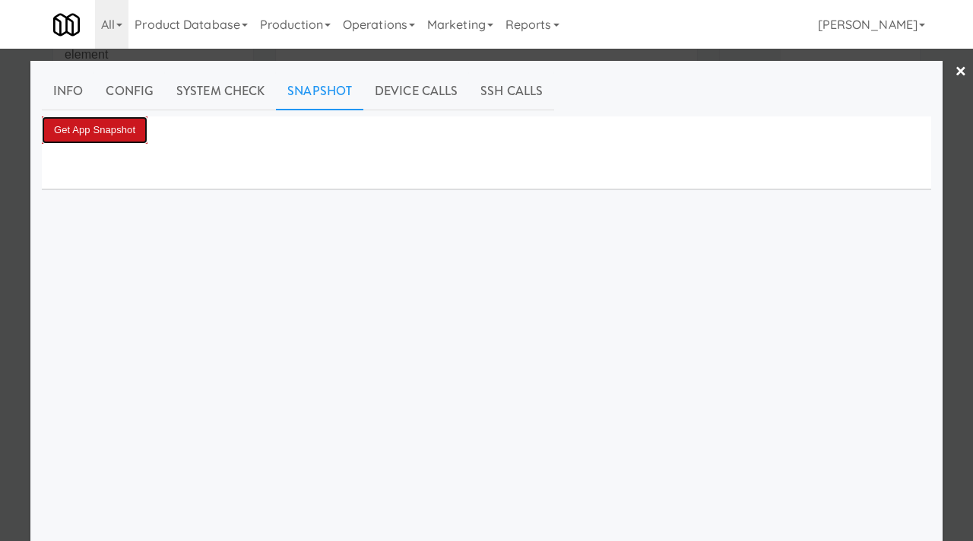
click at [114, 133] on button "Get App Snapshot" at bounding box center [95, 129] width 106 height 27
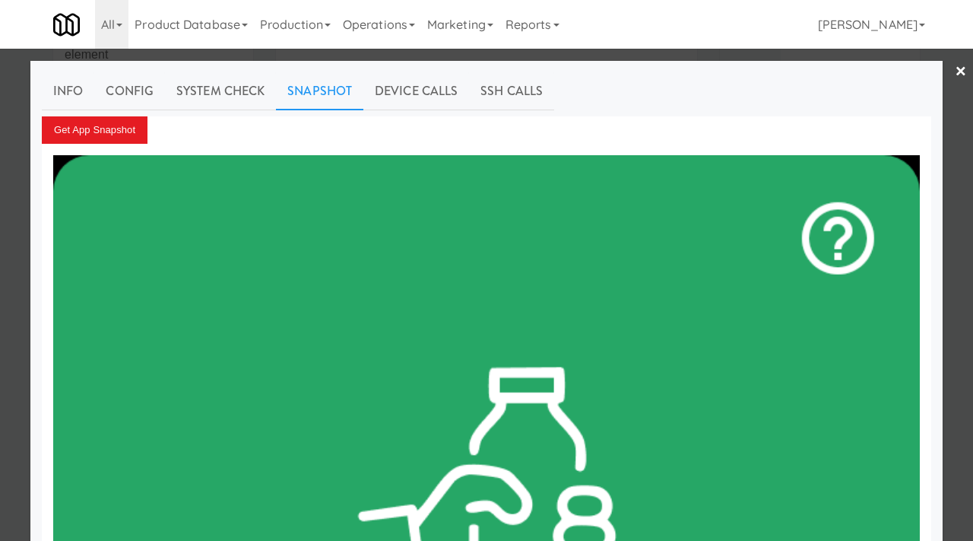
click at [24, 249] on div at bounding box center [486, 270] width 973 height 541
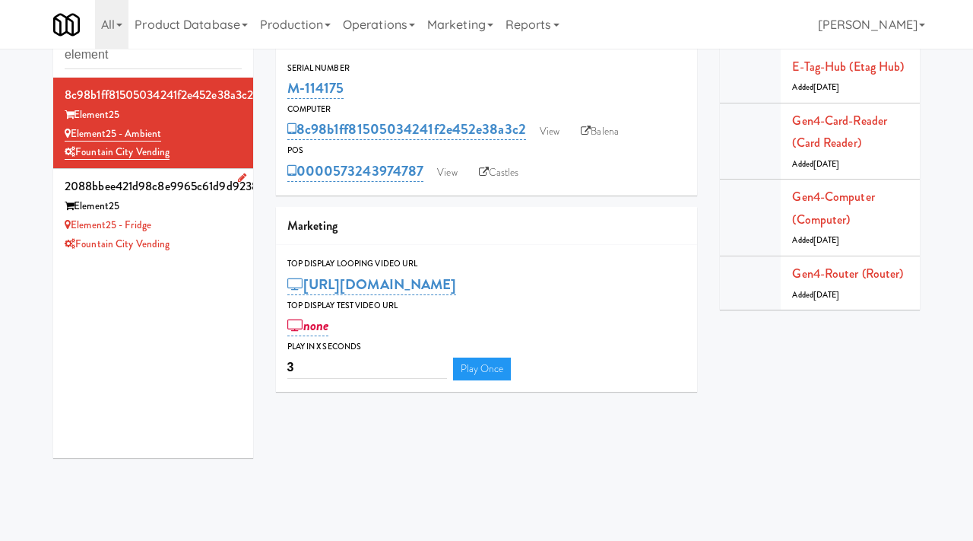
click at [233, 229] on div "Element25 - Fridge" at bounding box center [153, 225] width 177 height 19
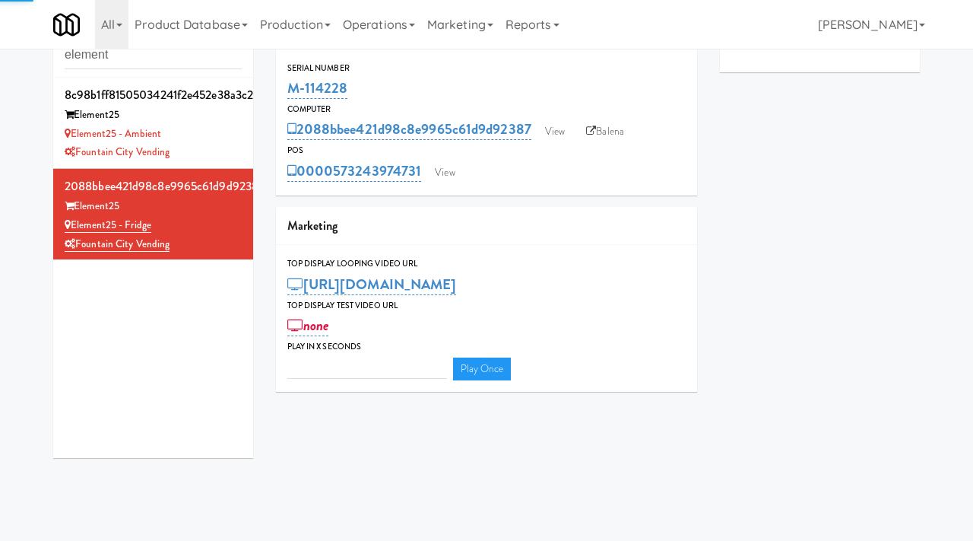
type input "3"
click at [564, 135] on link "View" at bounding box center [555, 131] width 35 height 23
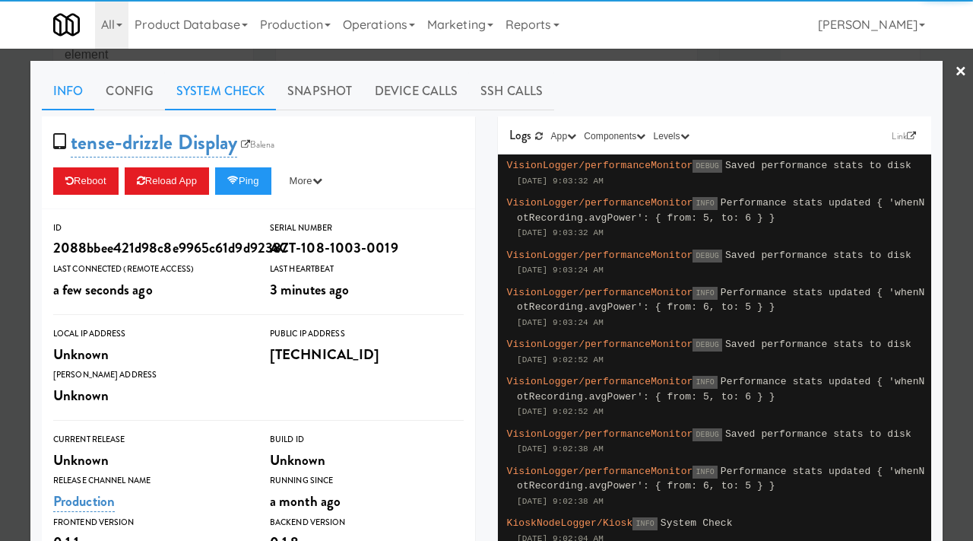
click at [224, 87] on link "System Check" at bounding box center [220, 91] width 111 height 38
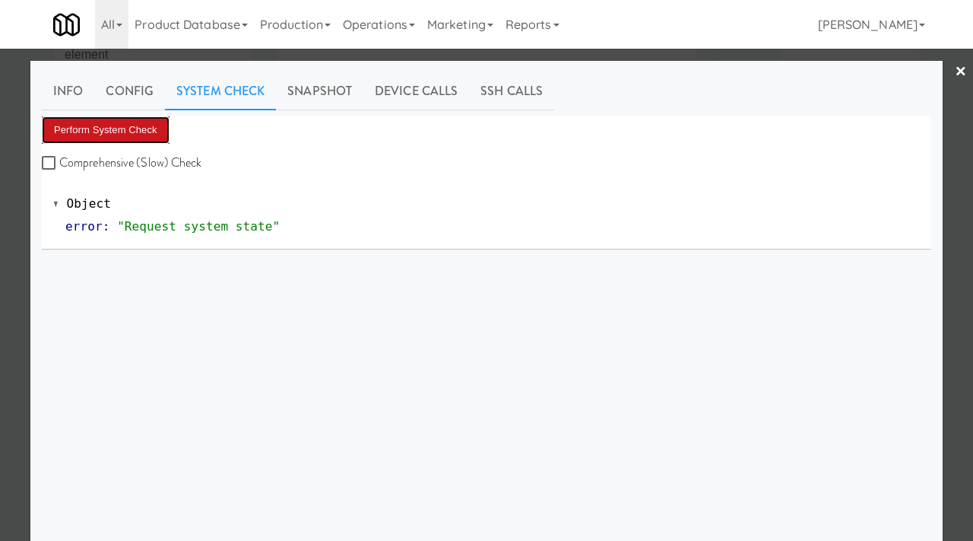
click at [122, 120] on button "Perform System Check" at bounding box center [106, 129] width 128 height 27
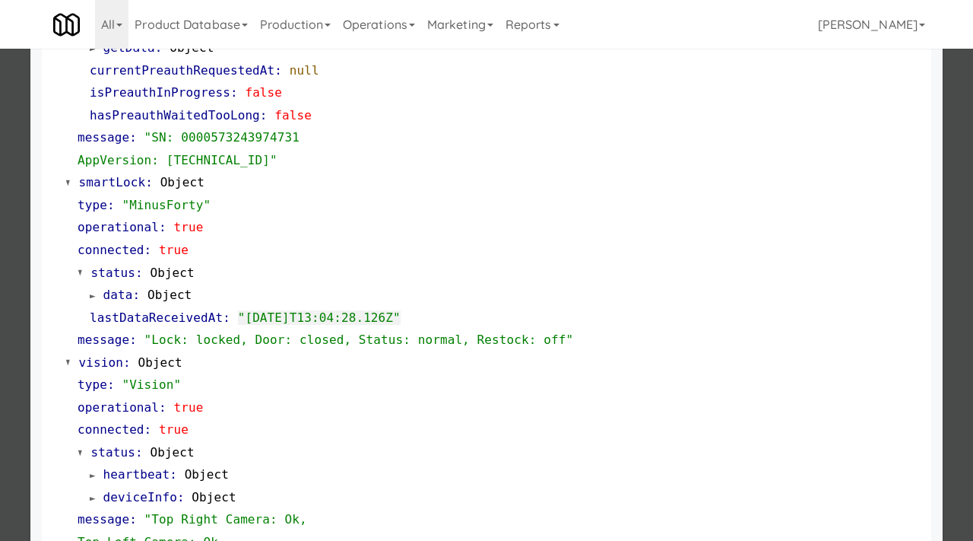
scroll to position [442, 0]
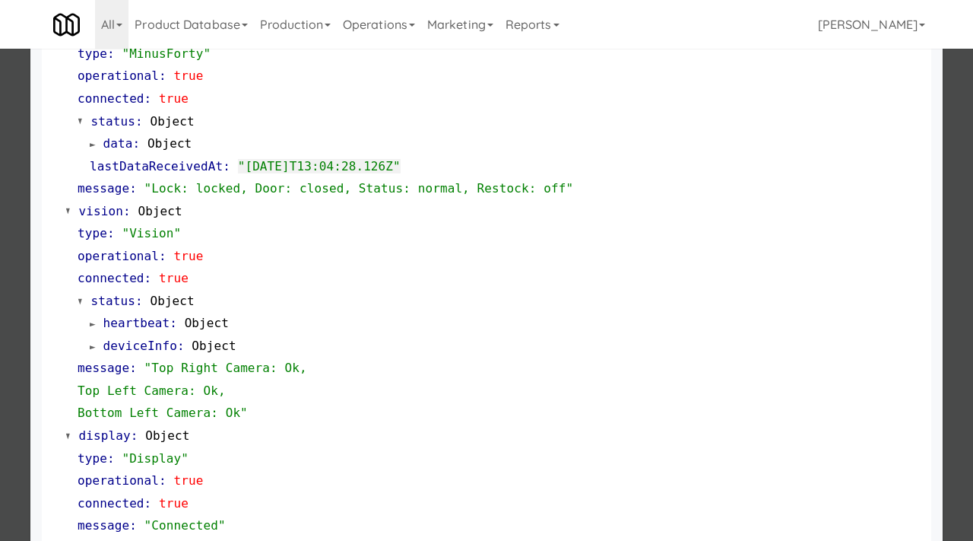
click at [0, 197] on div at bounding box center [486, 270] width 973 height 541
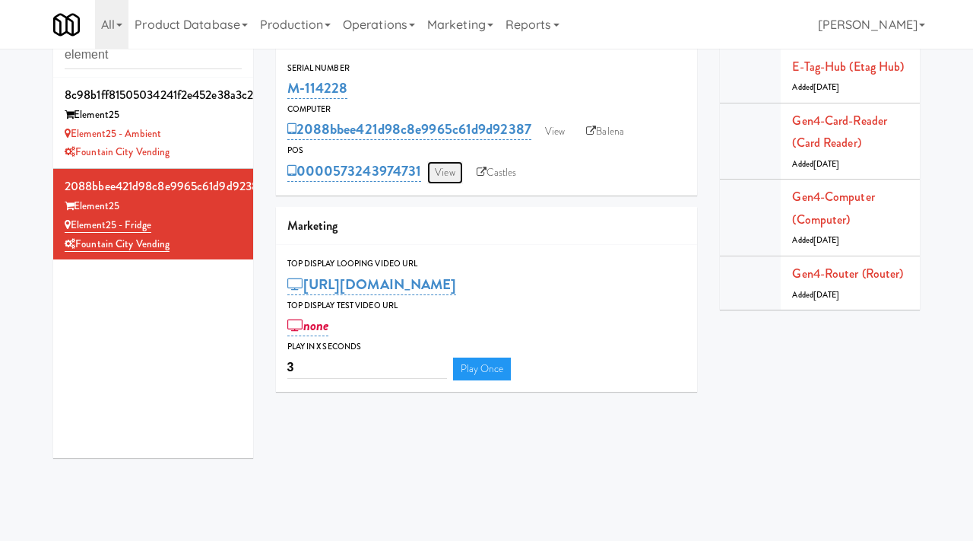
click at [441, 176] on link "View" at bounding box center [444, 172] width 35 height 23
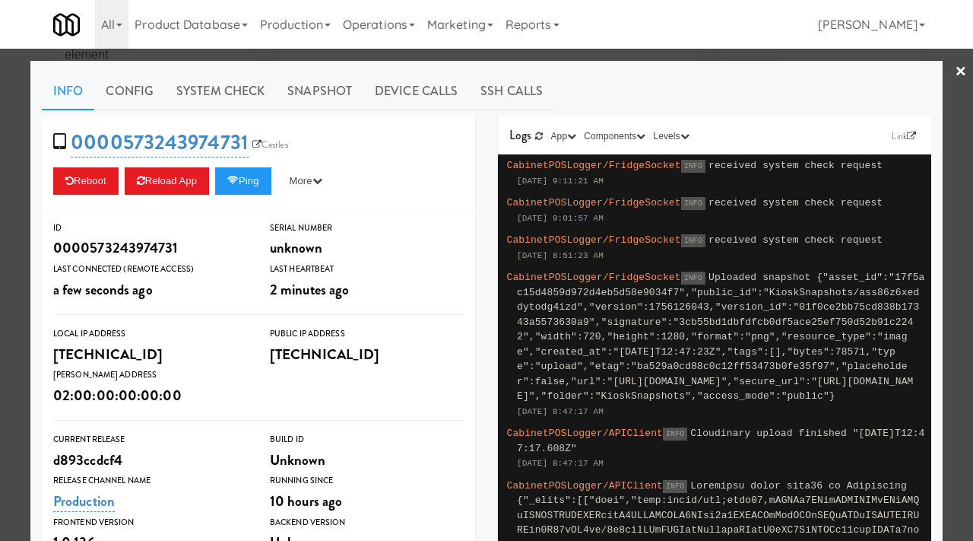
click at [248, 195] on div "0000573243974731 Castles Reboot Reload App Ping More Ping Server Restart Server…" at bounding box center [258, 162] width 433 height 93
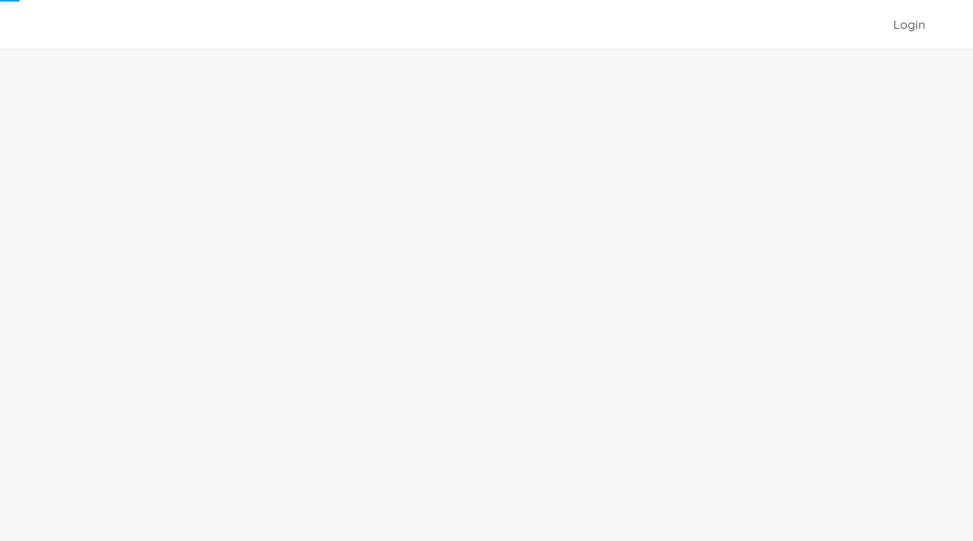
scroll to position [2, 0]
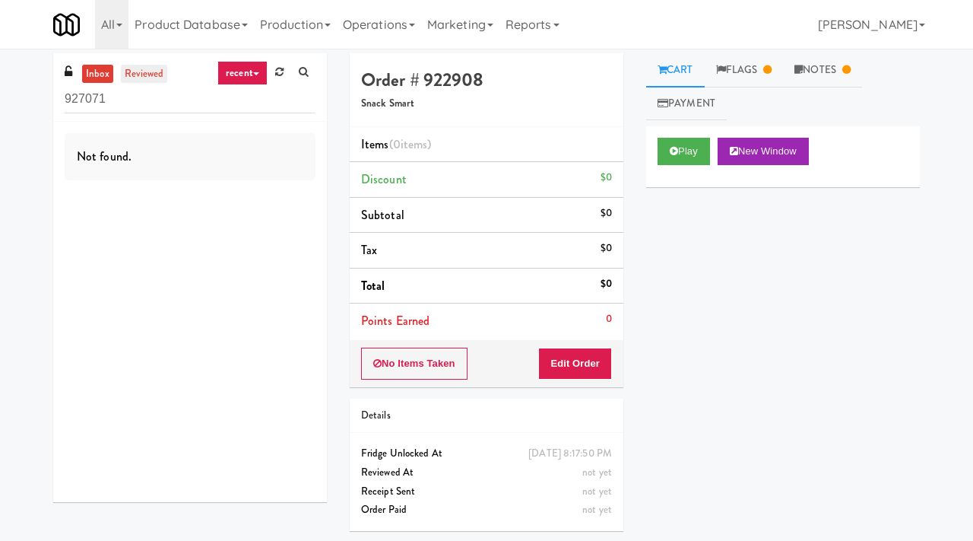
click at [154, 76] on link "reviewed" at bounding box center [144, 74] width 47 height 19
click at [771, 69] on icon at bounding box center [767, 70] width 8 height 10
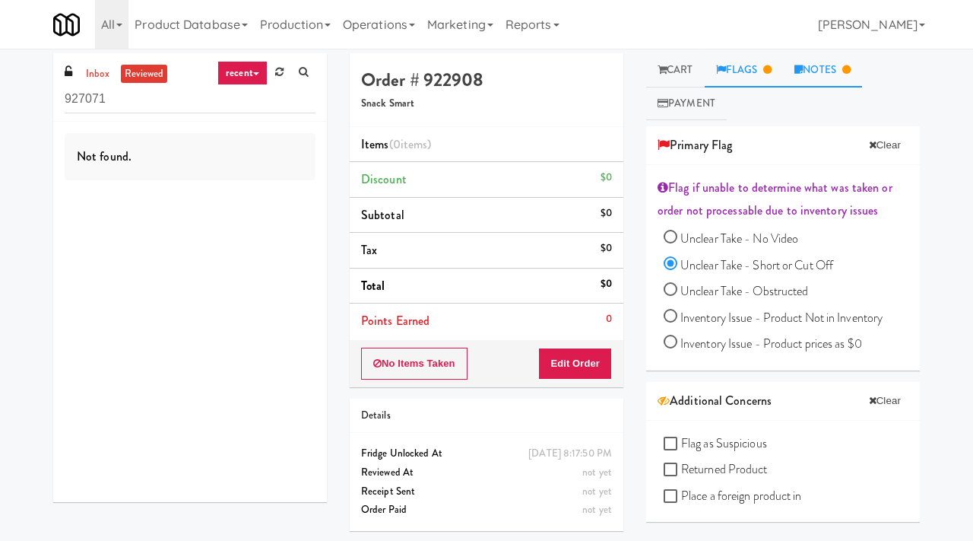
click at [858, 70] on link "Notes" at bounding box center [822, 70] width 79 height 34
